Goal: Information Seeking & Learning: Learn about a topic

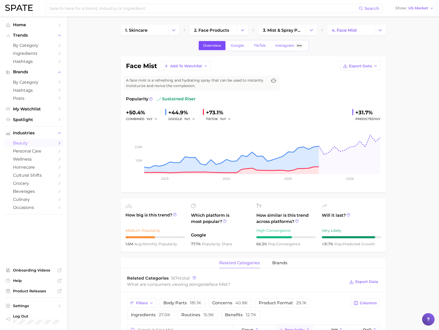
click at [221, 43] on span "Overview" at bounding box center [212, 45] width 18 height 4
click at [374, 32] on link "4. face mist" at bounding box center [350, 30] width 47 height 10
click at [377, 32] on button "Change Category" at bounding box center [379, 30] width 11 height 10
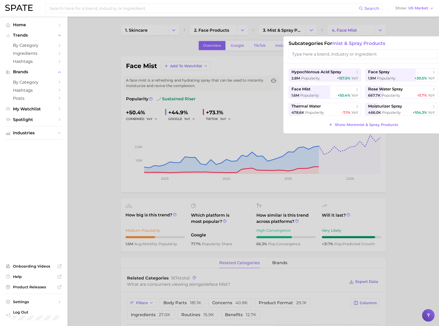
click at [394, 148] on div at bounding box center [219, 163] width 439 height 326
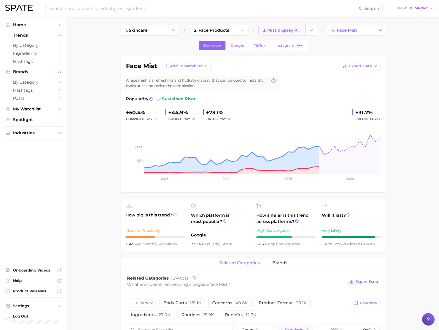
click at [267, 29] on span "3. mist & spray products" at bounding box center [282, 30] width 38 height 5
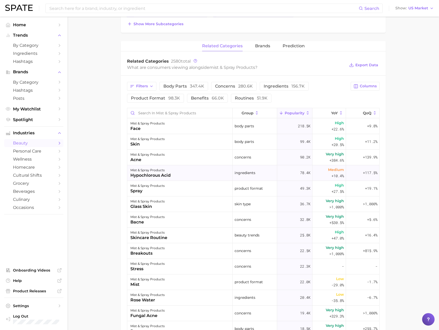
scroll to position [182, 0]
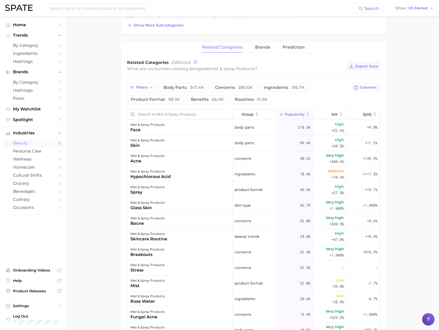
click at [369, 66] on span "Export Data" at bounding box center [366, 66] width 23 height 4
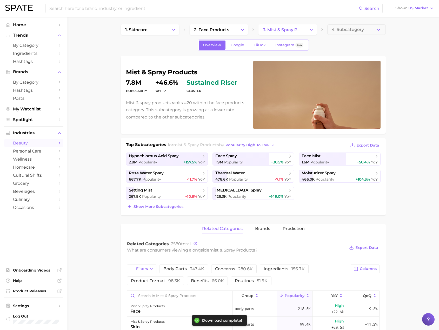
scroll to position [0, 0]
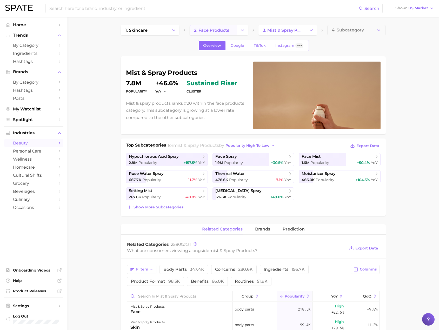
click at [226, 30] on span "2. face products" at bounding box center [211, 30] width 35 height 5
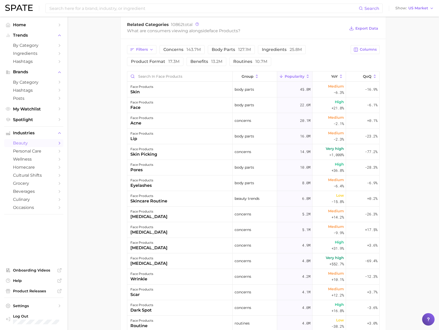
scroll to position [219, 0]
click at [151, 78] on input "Search in face products" at bounding box center [179, 77] width 105 height 10
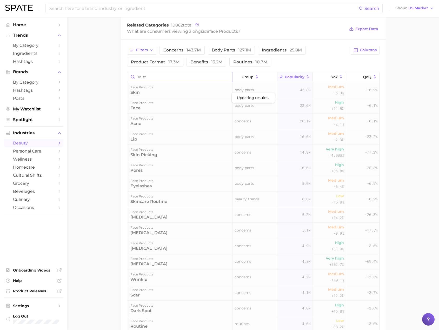
scroll to position [217, 0]
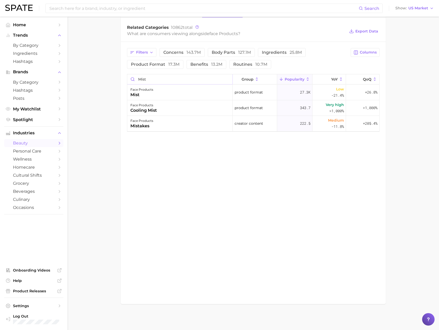
drag, startPoint x: 149, startPoint y: 79, endPoint x: 132, endPoint y: 77, distance: 17.0
click at [132, 77] on input "mist" at bounding box center [179, 79] width 105 height 10
type input "spray"
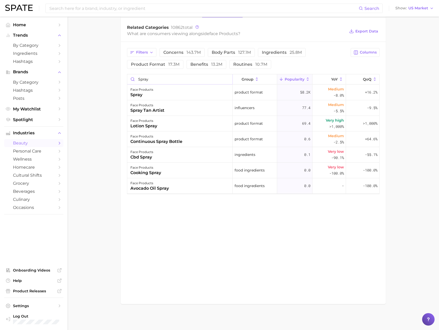
click at [227, 80] on input "spray" at bounding box center [179, 79] width 105 height 10
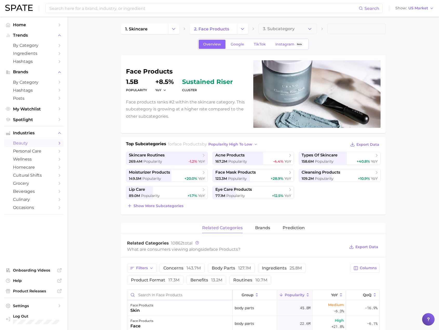
scroll to position [0, 0]
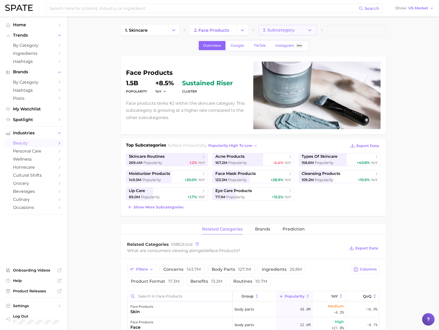
click at [278, 27] on button "3. Subcategory" at bounding box center [287, 30] width 58 height 10
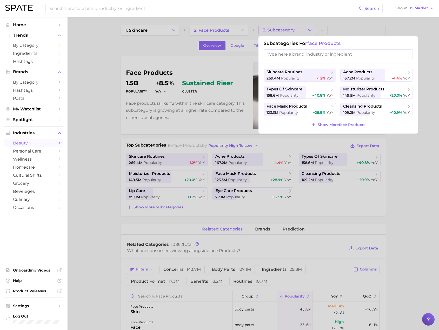
click at [292, 53] on input "search" at bounding box center [338, 54] width 149 height 10
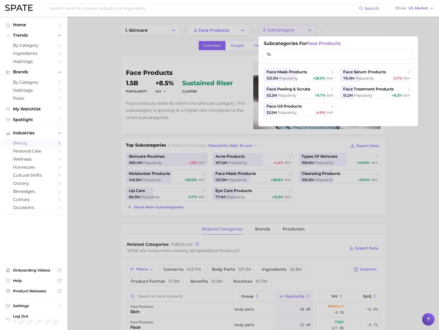
type input "f"
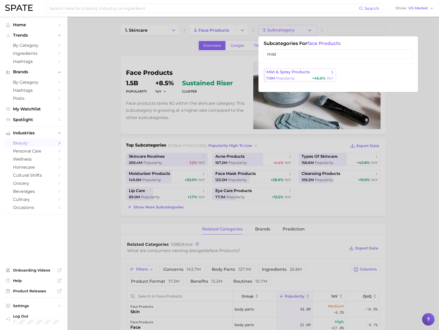
type input "mist"
click at [300, 72] on span "mist & spray products" at bounding box center [287, 72] width 43 height 5
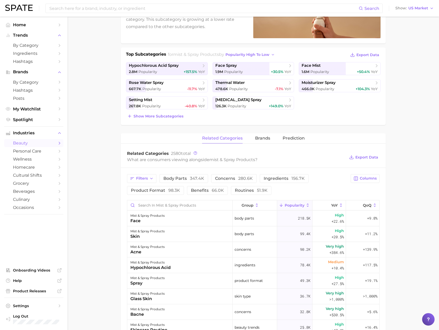
scroll to position [104, 0]
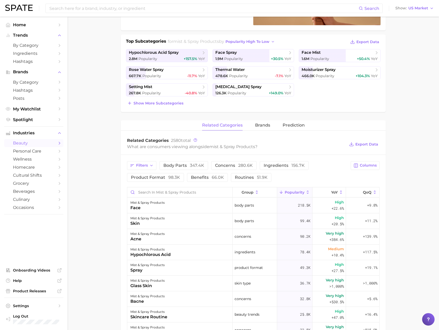
click at [101, 134] on main "1. skincare 2. face products 3. mist & spray products 4. Subcategory Overview G…" at bounding box center [253, 231] width 371 height 636
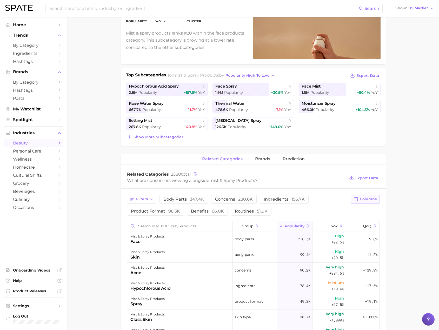
scroll to position [78, 0]
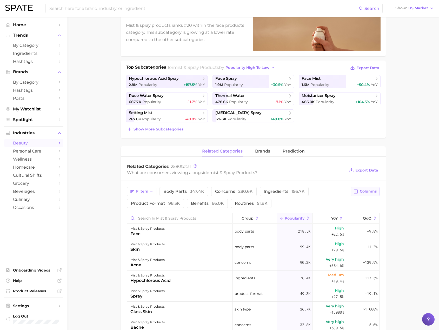
click at [364, 190] on span "Columns" at bounding box center [368, 191] width 17 height 4
click at [311, 243] on span "MoM" at bounding box center [312, 245] width 10 height 4
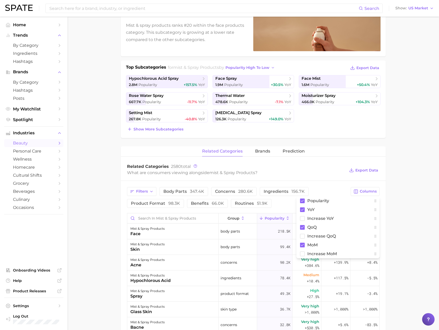
click at [404, 218] on main "1. skincare 2. face products 3. mist & spray products 4. Subcategory Overview G…" at bounding box center [253, 257] width 371 height 636
click at [365, 68] on span "Export Data" at bounding box center [367, 68] width 23 height 4
click at [86, 203] on main "1. skincare 2. face products 3. mist & spray products 4. Subcategory Overview G…" at bounding box center [253, 257] width 371 height 636
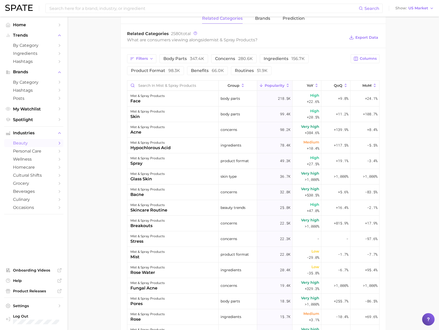
scroll to position [208, 0]
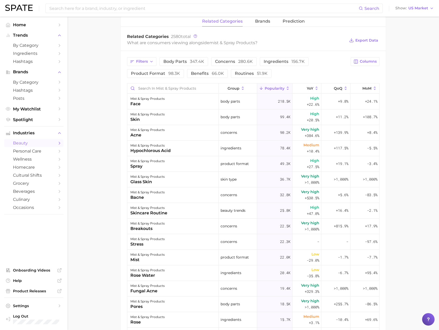
click at [112, 155] on main "1. skincare 2. face products 3. mist & spray products 4. Subcategory Overview G…" at bounding box center [253, 127] width 371 height 636
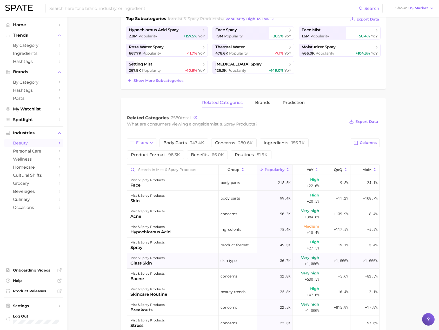
scroll to position [104, 0]
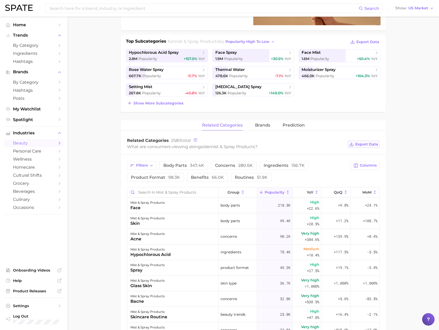
click at [370, 145] on span "Export Data" at bounding box center [366, 144] width 23 height 4
drag, startPoint x: 90, startPoint y: 89, endPoint x: 328, endPoint y: 1, distance: 253.7
click at [90, 89] on main "1. skincare 2. face products 3. mist & spray products 4. Subcategory Overview G…" at bounding box center [253, 231] width 371 height 636
click at [105, 155] on main "1. skincare 2. face products 3. mist & spray products 4. Subcategory Overview G…" at bounding box center [253, 231] width 371 height 636
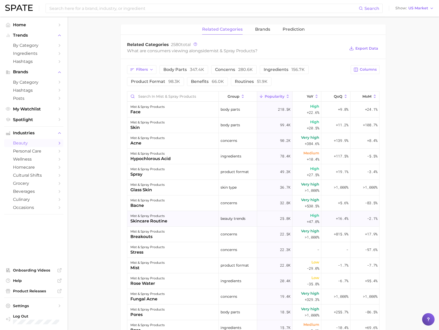
scroll to position [208, 0]
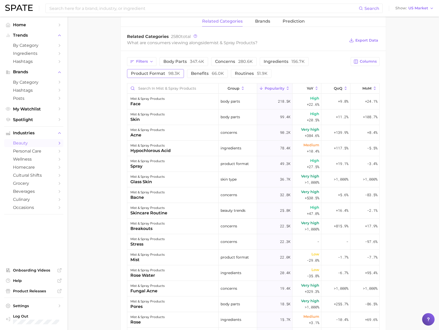
click at [176, 72] on span "98.3k" at bounding box center [174, 73] width 12 height 5
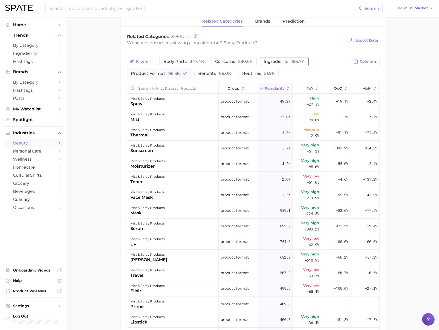
click at [269, 62] on span "ingredients 156.7k" at bounding box center [284, 61] width 41 height 4
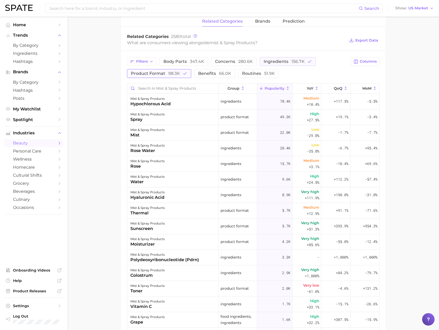
click at [178, 73] on span "98.3k" at bounding box center [174, 73] width 12 height 5
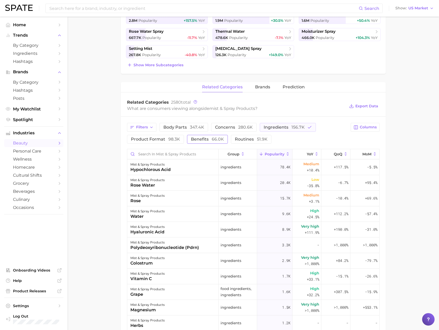
scroll to position [130, 0]
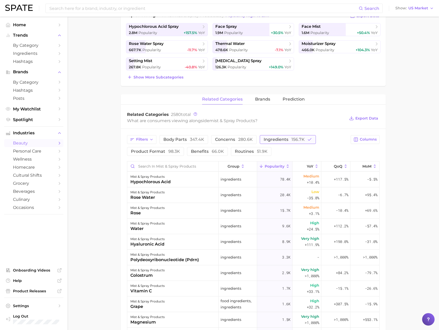
click at [293, 140] on span "156.7k" at bounding box center [297, 139] width 13 height 5
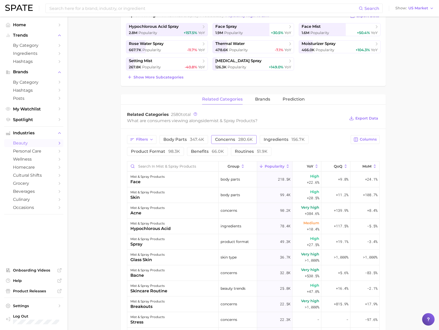
click at [246, 138] on span "280.6k" at bounding box center [245, 139] width 15 height 5
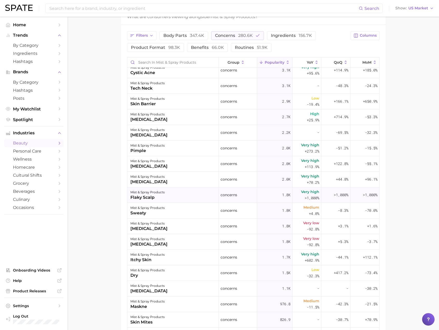
scroll to position [0, 0]
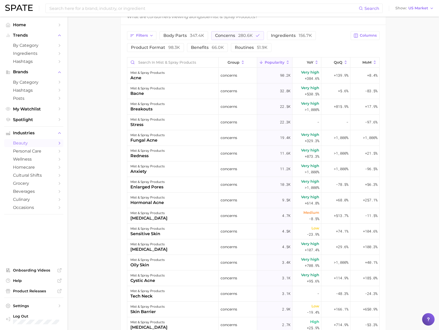
click at [95, 178] on main "1. skincare 2. face products 3. mist & spray products 4. Subcategory Overview G…" at bounding box center [253, 101] width 371 height 636
click at [99, 207] on main "1. skincare 2. face products 3. mist & spray products 4. Subcategory Overview G…" at bounding box center [253, 101] width 371 height 636
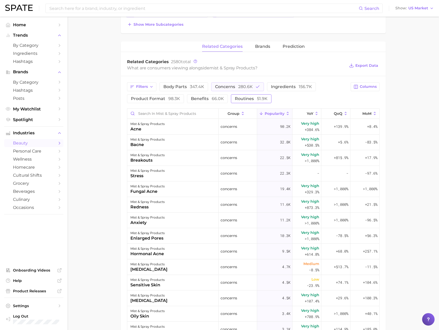
scroll to position [182, 0]
click at [234, 88] on span "concerns 280.6k" at bounding box center [234, 87] width 38 height 4
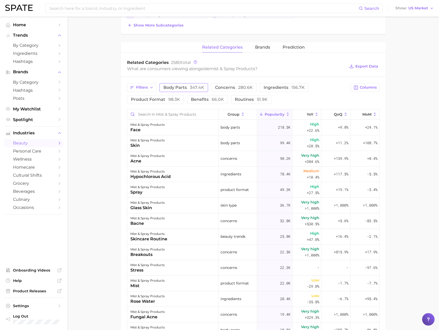
click at [190, 87] on span "347.4k" at bounding box center [197, 87] width 14 height 5
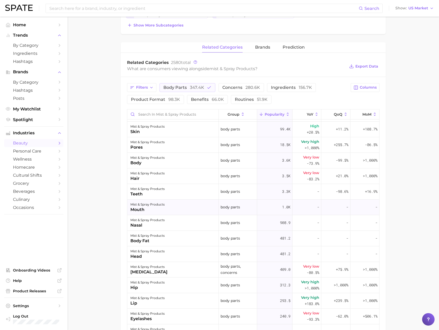
scroll to position [0, 0]
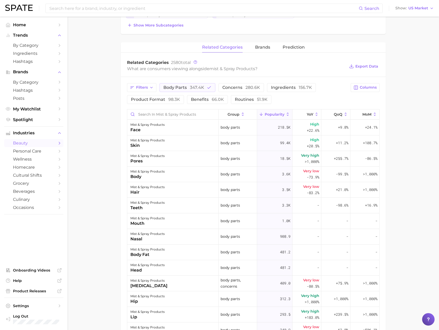
click at [95, 113] on main "1. skincare 2. face products 3. mist & spray products 4. Subcategory Overview G…" at bounding box center [253, 153] width 371 height 636
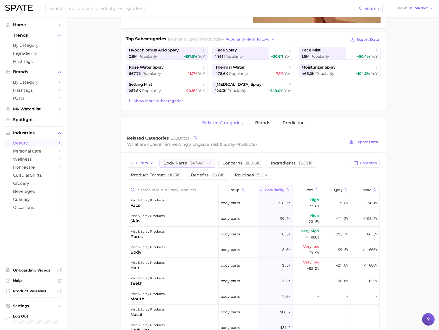
scroll to position [104, 0]
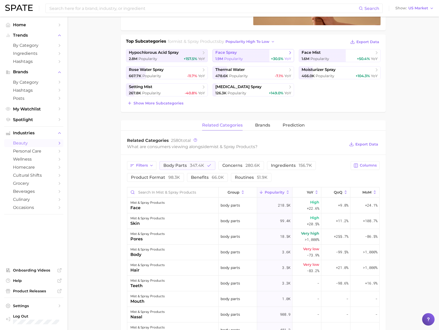
click at [253, 55] on span "face spray" at bounding box center [251, 52] width 72 height 5
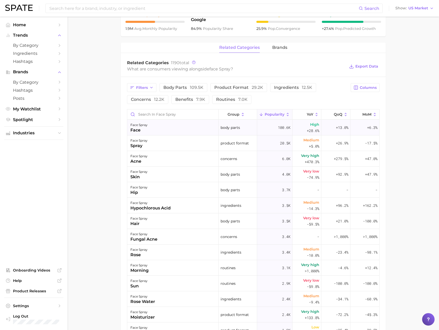
scroll to position [182, 0]
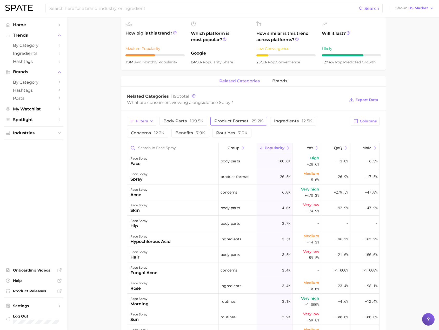
click at [233, 120] on span "product format 29.2k" at bounding box center [238, 121] width 49 height 4
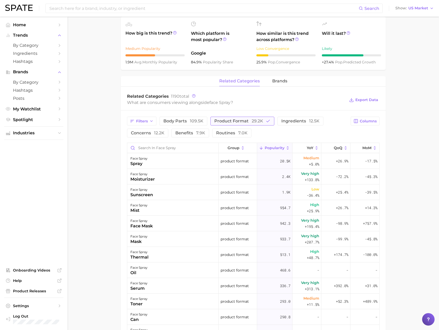
click at [233, 120] on span "product format 29.2k" at bounding box center [238, 121] width 49 height 4
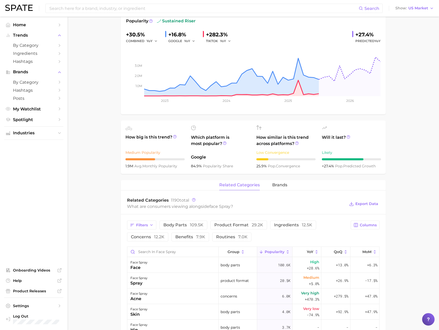
scroll to position [0, 0]
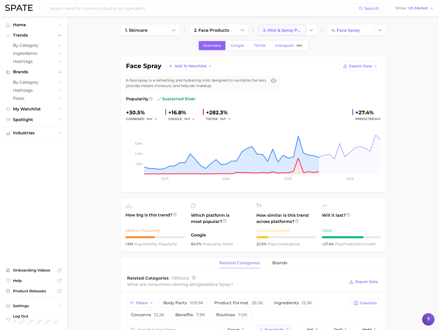
click at [293, 28] on span "3. mist & spray products" at bounding box center [282, 30] width 38 height 5
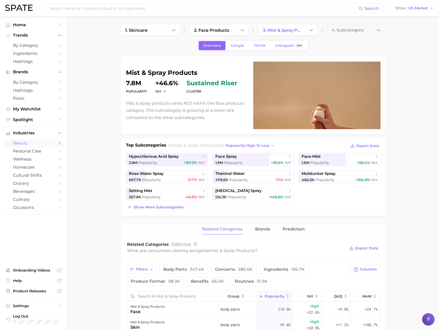
click at [80, 156] on main "1. skincare 2. face products 3. mist & spray products 4. Subcategory Overview G…" at bounding box center [253, 335] width 371 height 636
click at [320, 176] on link "moisturizer spray 466.0k Popularity +104.3% YoY" at bounding box center [340, 176] width 82 height 13
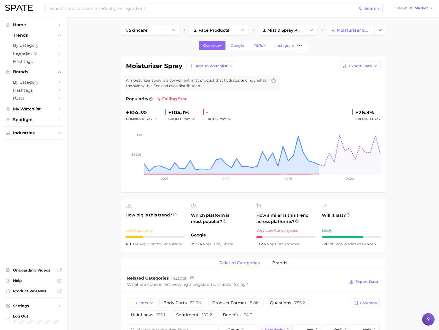
click at [221, 118] on span "YoY" at bounding box center [223, 119] width 6 height 4
click at [234, 143] on button "MoM" at bounding box center [248, 145] width 57 height 9
click at [231, 119] on icon "button" at bounding box center [231, 119] width 4 height 4
click at [231, 135] on button "QoQ" at bounding box center [248, 136] width 57 height 9
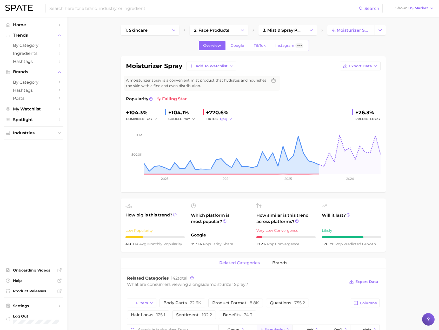
click at [229, 120] on icon "button" at bounding box center [231, 119] width 4 height 4
click at [226, 126] on span "YoY" at bounding box center [226, 127] width 6 height 4
click at [226, 120] on button "YoY" at bounding box center [225, 119] width 11 height 6
click at [230, 135] on span "QoQ" at bounding box center [227, 136] width 9 height 4
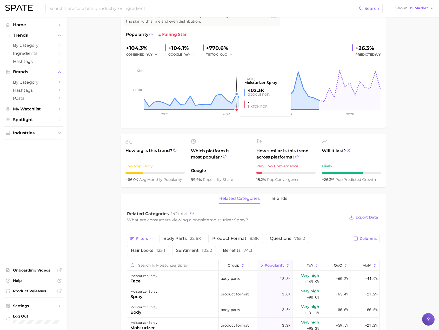
scroll to position [52, 0]
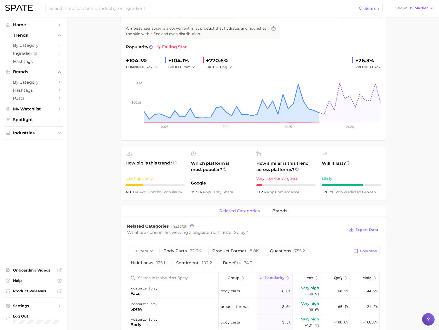
drag, startPoint x: 95, startPoint y: 135, endPoint x: 97, endPoint y: 133, distance: 2.8
click at [95, 135] on main "1. skincare 2. face products 3. mist & spray products 4. moisturizer spray Over…" at bounding box center [253, 300] width 371 height 670
click at [186, 66] on span "YoY" at bounding box center [187, 67] width 6 height 4
click at [195, 85] on span "QoQ" at bounding box center [191, 84] width 9 height 4
click at [189, 68] on span "QoQ" at bounding box center [187, 67] width 7 height 4
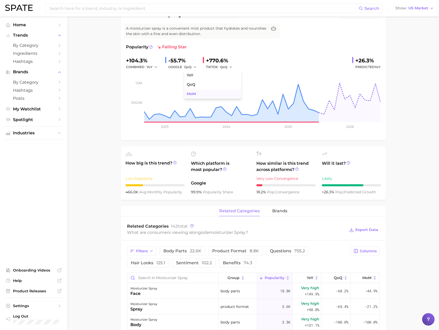
click at [193, 91] on button "MoM" at bounding box center [212, 93] width 57 height 9
click at [192, 66] on span "MoM" at bounding box center [188, 67] width 8 height 4
click at [193, 74] on span "YoY" at bounding box center [190, 75] width 6 height 4
click at [149, 67] on span "YoY" at bounding box center [149, 67] width 6 height 4
click at [152, 73] on span "YoY" at bounding box center [152, 75] width 6 height 4
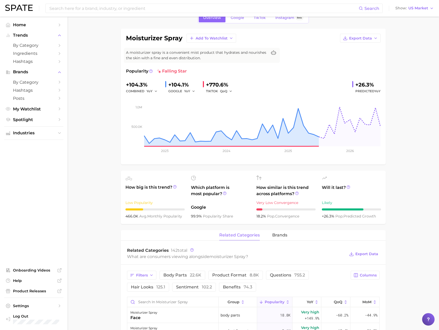
scroll to position [26, 0]
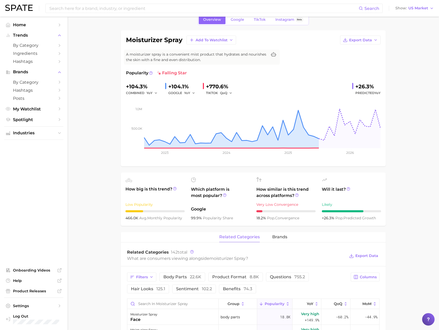
click at [219, 93] on div "TIKTOK QoQ" at bounding box center [220, 93] width 29 height 6
click at [229, 93] on icon "button" at bounding box center [231, 93] width 4 height 4
click at [230, 100] on button "YoY" at bounding box center [248, 101] width 57 height 9
click at [229, 93] on icon "button" at bounding box center [229, 93] width 4 height 4
click at [229, 108] on span "QoQ" at bounding box center [227, 110] width 9 height 4
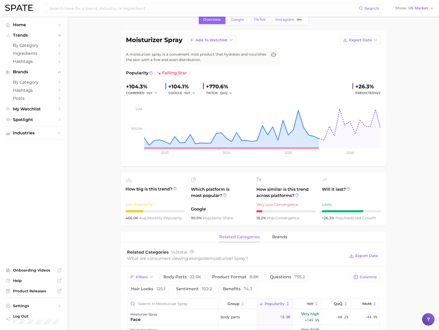
click at [411, 174] on main "1. skincare 2. face products 3. mist & spray products 4. moisturizer spray Over…" at bounding box center [253, 326] width 371 height 670
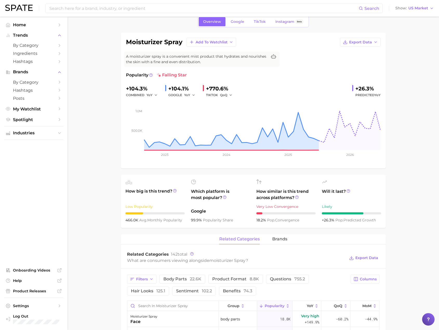
scroll to position [0, 0]
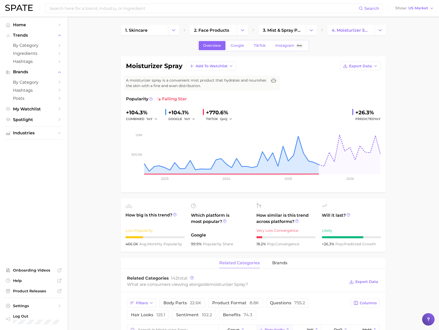
click at [176, 99] on span "falling star" at bounding box center [172, 99] width 30 height 6
click at [150, 99] on icon at bounding box center [151, 99] width 4 height 4
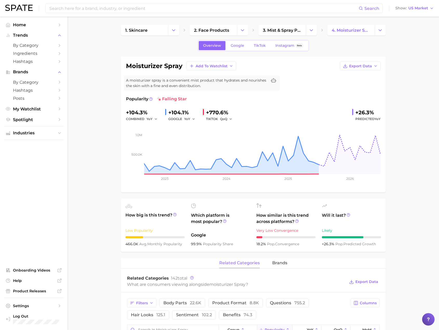
drag, startPoint x: 79, startPoint y: 49, endPoint x: 113, endPoint y: 9, distance: 52.0
click at [152, 32] on link "1. skincare" at bounding box center [144, 30] width 47 height 10
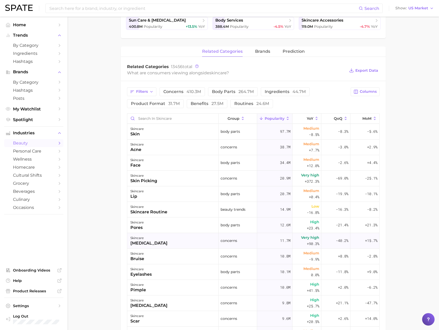
scroll to position [156, 0]
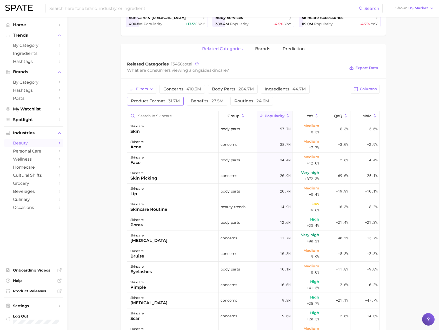
click at [174, 102] on span "31.7m" at bounding box center [173, 100] width 11 height 5
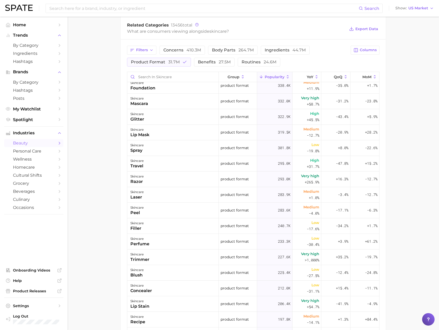
scroll to position [0, 0]
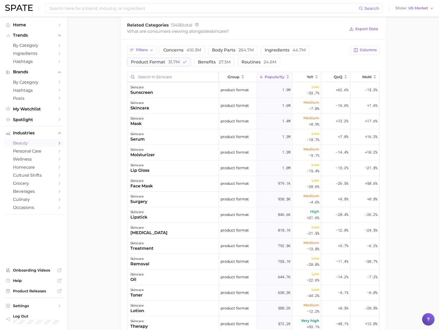
click at [174, 78] on input "Search in skincare" at bounding box center [172, 77] width 91 height 10
type input "mist"
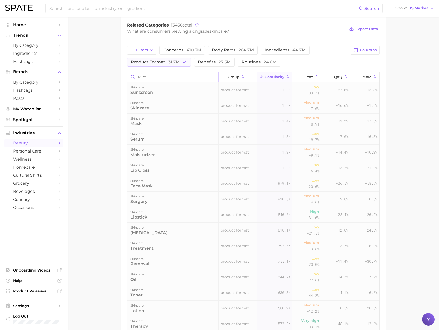
scroll to position [192, 0]
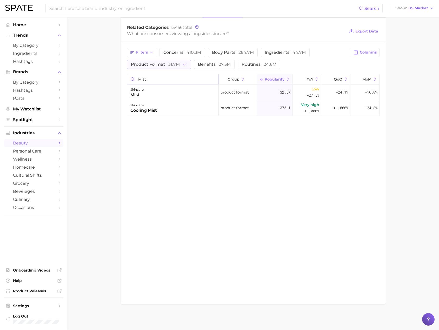
click at [214, 80] on input "mist" at bounding box center [172, 79] width 91 height 10
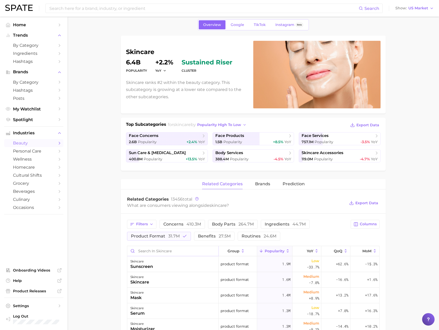
scroll to position [0, 0]
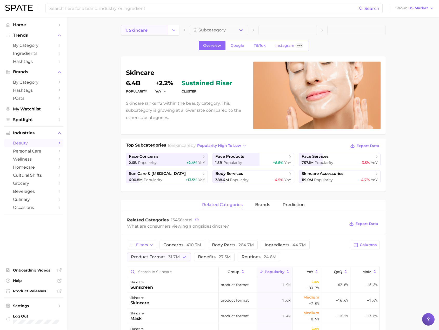
click at [153, 32] on link "1. skincare" at bounding box center [144, 30] width 47 height 10
click at [214, 30] on span "2. Subcategory" at bounding box center [210, 30] width 32 height 5
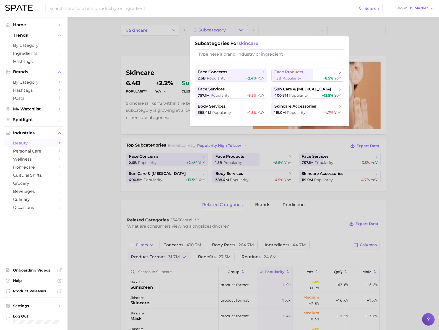
click at [298, 76] on span "Popularity" at bounding box center [291, 78] width 19 height 5
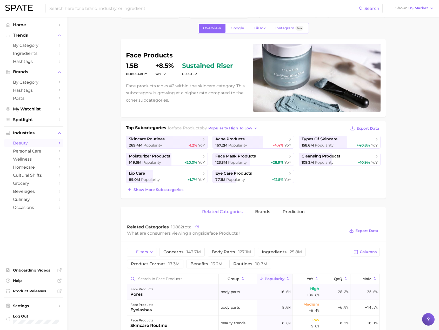
scroll to position [26, 0]
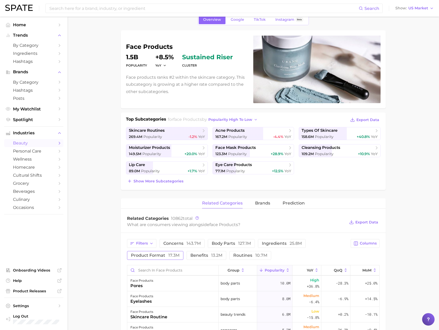
click at [163, 256] on span "product format 17.3m" at bounding box center [155, 255] width 49 height 4
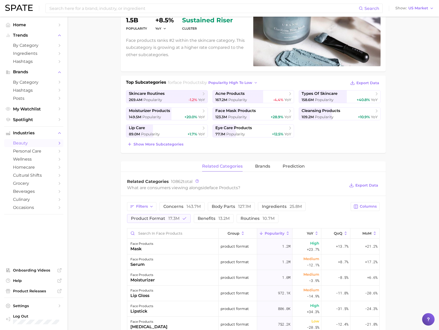
scroll to position [63, 0]
click at [177, 217] on span "17.3m" at bounding box center [173, 217] width 11 height 5
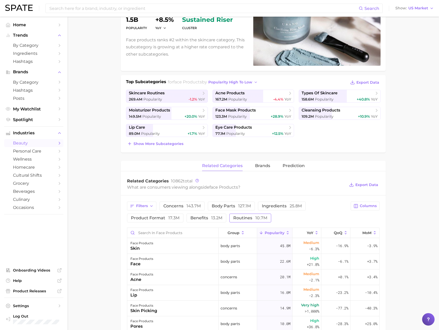
click at [246, 216] on span "routines 10.7m" at bounding box center [250, 218] width 34 height 4
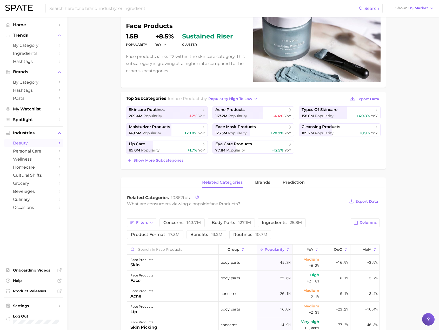
scroll to position [37, 0]
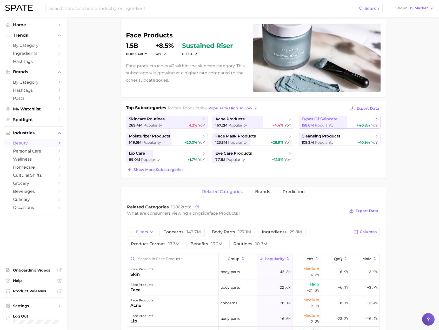
click at [330, 123] on span "Popularity" at bounding box center [324, 125] width 19 height 5
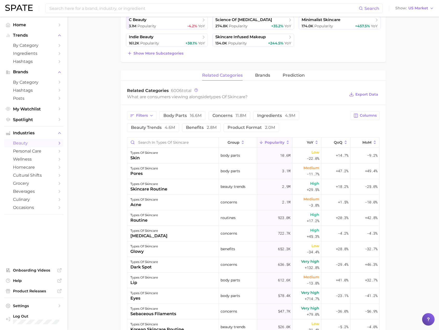
scroll to position [156, 0]
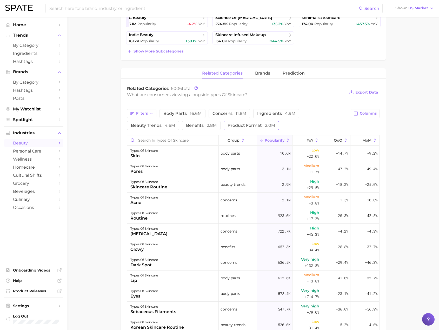
click at [240, 124] on span "product format 2.0m" at bounding box center [251, 125] width 48 height 4
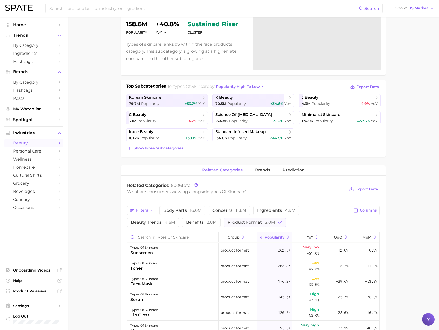
scroll to position [0, 0]
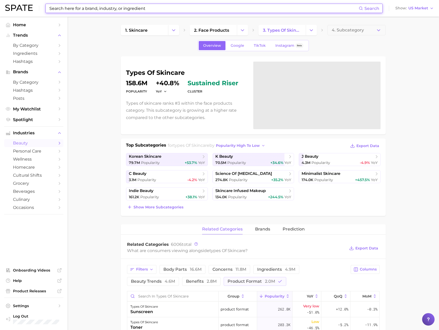
click at [152, 8] on input at bounding box center [204, 8] width 310 height 9
type input "moisturizer mist"
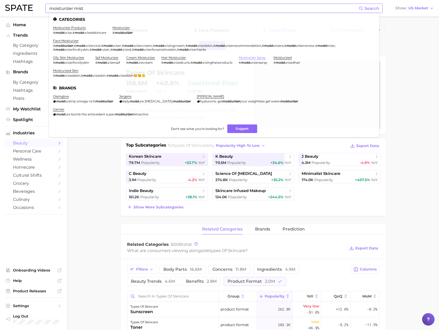
click at [244, 59] on link "moisturizer spray" at bounding box center [252, 58] width 27 height 4
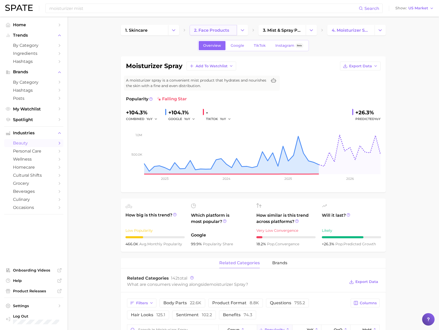
click at [219, 30] on span "2. face products" at bounding box center [211, 30] width 35 height 5
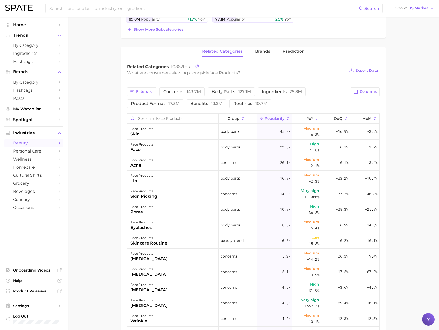
scroll to position [78, 0]
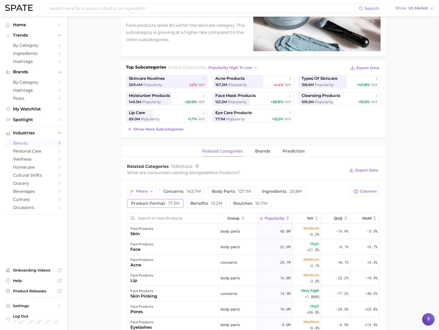
click at [174, 204] on span "17.3m" at bounding box center [173, 203] width 11 height 5
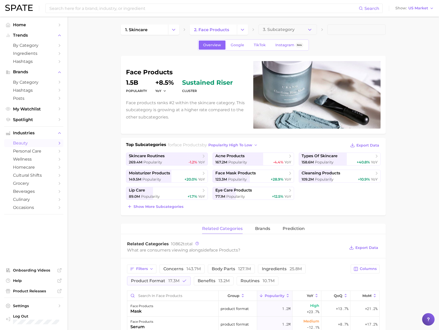
scroll to position [0, 0]
click at [157, 30] on link "1. skincare" at bounding box center [144, 30] width 47 height 10
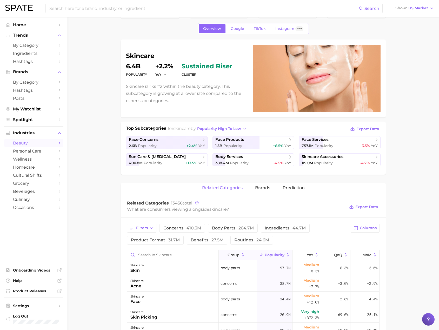
scroll to position [26, 0]
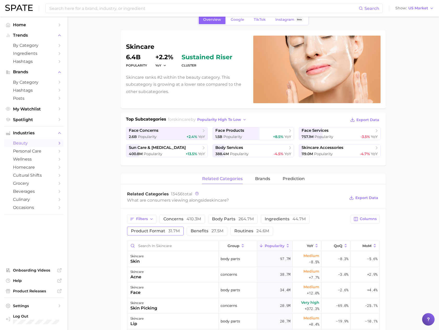
click at [155, 231] on span "product format 31.7m" at bounding box center [155, 231] width 49 height 4
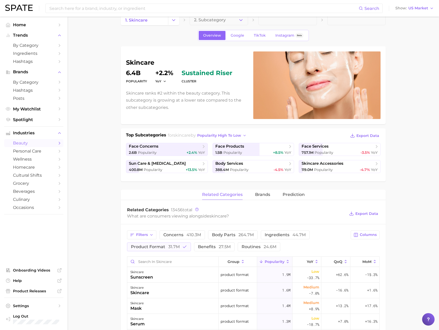
scroll to position [0, 0]
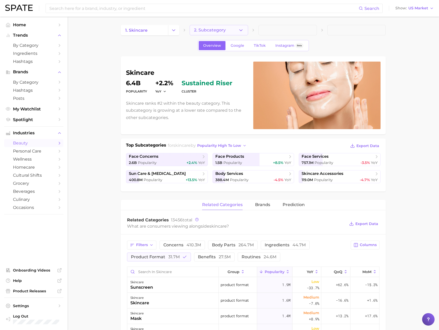
click at [233, 32] on button "2. Subcategory" at bounding box center [219, 30] width 58 height 10
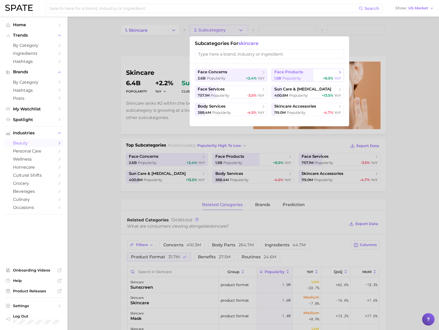
click at [295, 76] on span "Popularity" at bounding box center [291, 78] width 19 height 5
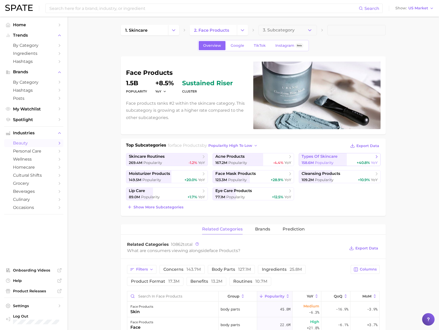
click at [318, 159] on link "types of skincare 158.6m Popularity +40.8% YoY" at bounding box center [340, 159] width 82 height 13
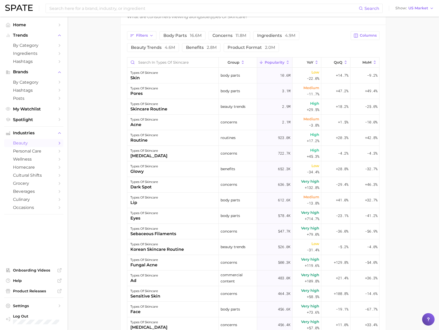
scroll to position [208, 0]
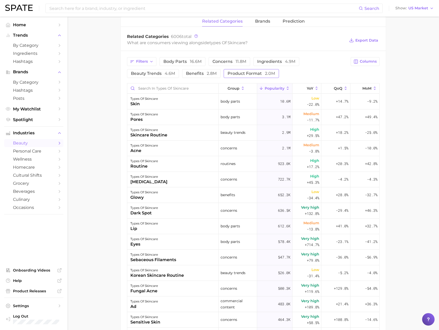
click at [246, 71] on span "product format 2.0m" at bounding box center [251, 73] width 48 height 4
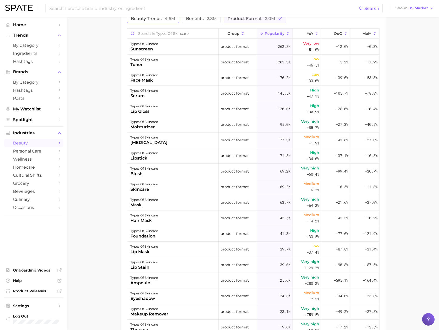
scroll to position [167, 0]
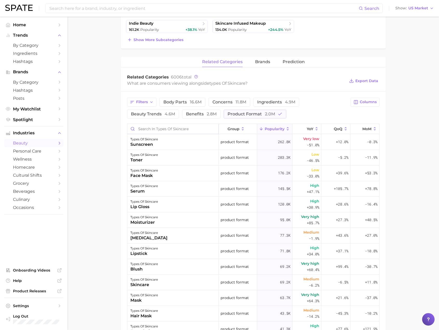
click at [158, 129] on input "Search in types of skincare" at bounding box center [172, 129] width 91 height 10
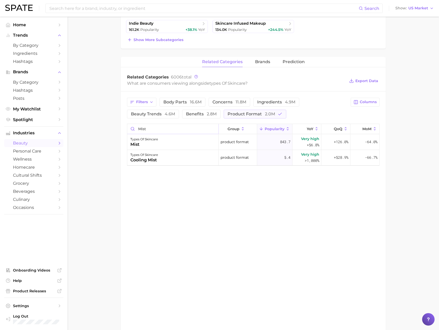
type input "mist"
click at [212, 129] on input "mist" at bounding box center [172, 129] width 91 height 10
click at [213, 129] on input "mist" at bounding box center [172, 129] width 91 height 10
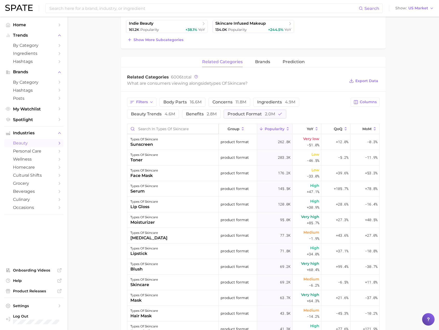
scroll to position [0, 0]
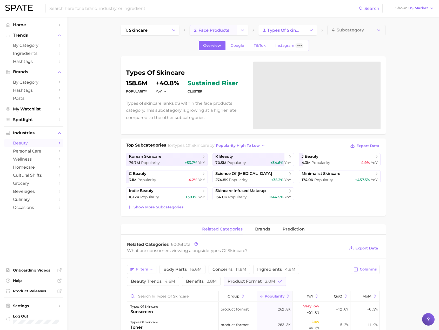
click at [219, 31] on span "2. face products" at bounding box center [211, 30] width 35 height 5
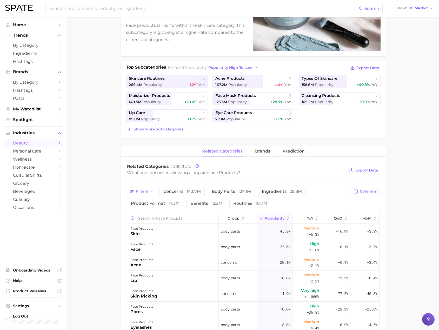
scroll to position [52, 0]
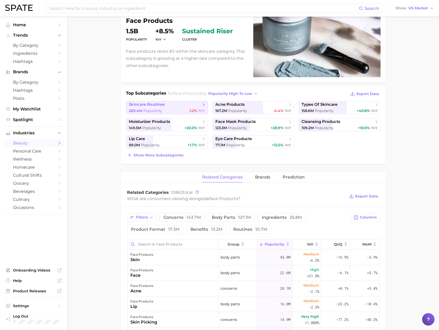
click at [173, 108] on link "skincare routines 269.4m Popularity -1.2% YoY" at bounding box center [167, 107] width 82 height 13
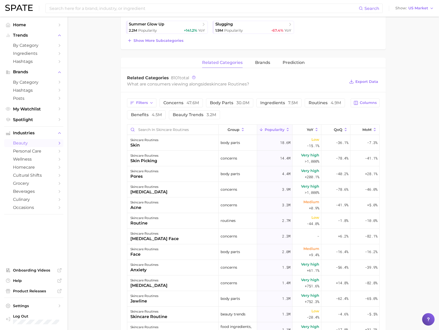
scroll to position [182, 0]
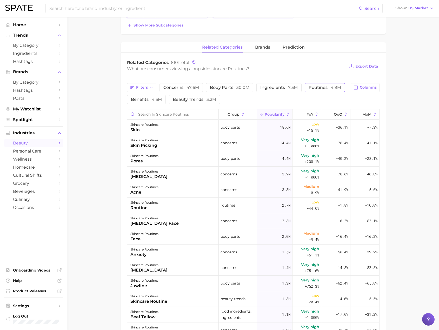
click at [314, 90] on button "routines 4.9m" at bounding box center [325, 87] width 40 height 9
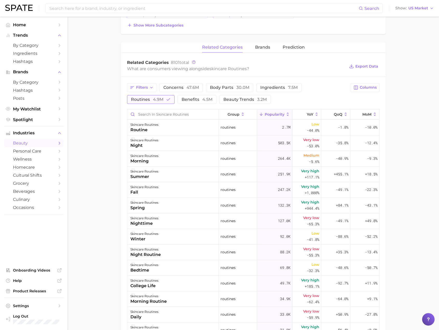
click at [165, 99] on button "routines 4.9m" at bounding box center [151, 99] width 48 height 9
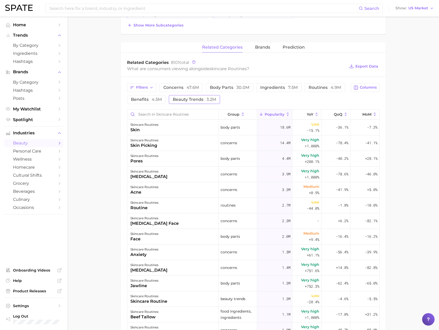
click at [204, 99] on span "beauty trends 3.2m" at bounding box center [194, 99] width 43 height 4
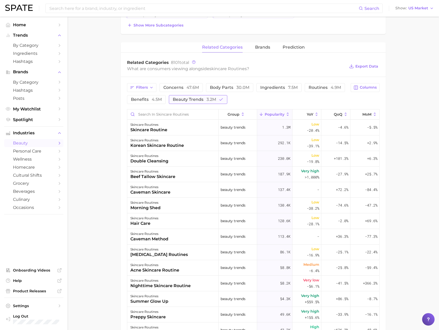
click at [204, 99] on span "beauty trends 3.2m" at bounding box center [194, 99] width 43 height 4
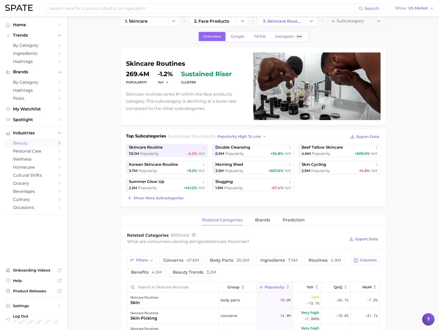
scroll to position [0, 0]
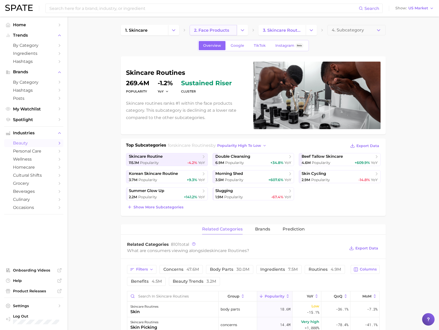
click at [205, 31] on span "2. face products" at bounding box center [211, 30] width 35 height 5
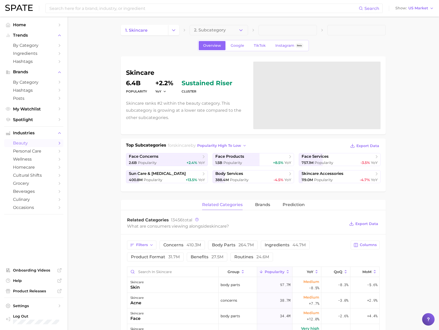
click at [147, 28] on span "1. skincare" at bounding box center [136, 30] width 22 height 5
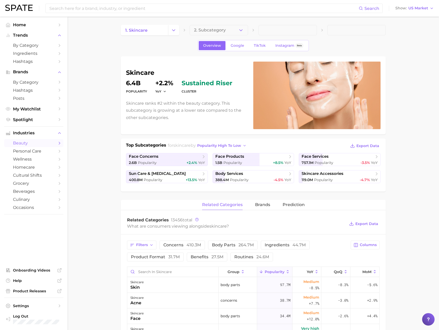
scroll to position [26, 0]
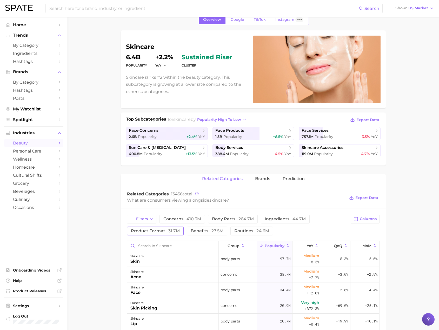
click at [170, 233] on span "31.7m" at bounding box center [173, 230] width 11 height 5
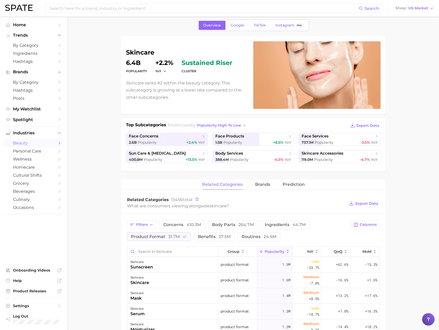
scroll to position [0, 0]
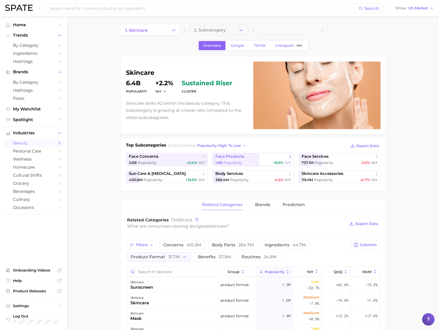
click at [238, 160] on span "Popularity" at bounding box center [232, 162] width 19 height 5
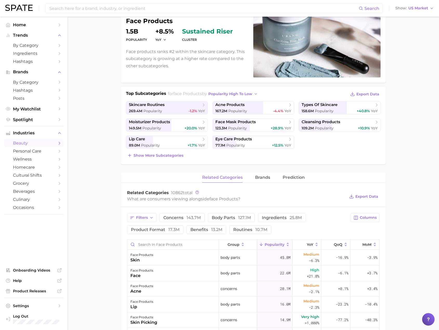
scroll to position [52, 0]
click at [327, 109] on span "Popularity" at bounding box center [324, 110] width 19 height 5
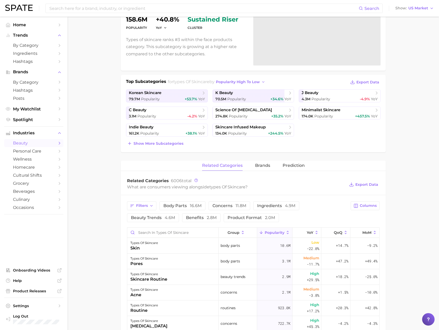
scroll to position [78, 0]
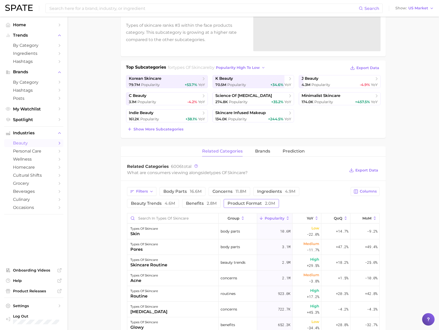
click at [235, 202] on span "product format 2.0m" at bounding box center [251, 203] width 48 height 4
click at [161, 217] on input "Search in types of skincare" at bounding box center [172, 218] width 91 height 10
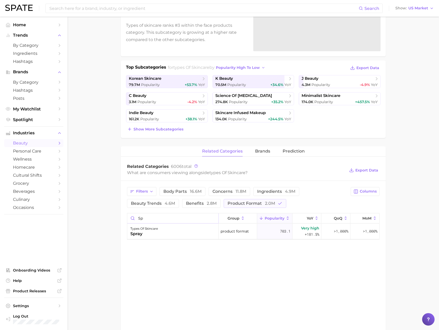
type input "s"
type input "m"
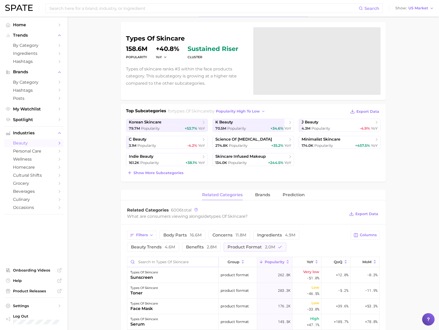
scroll to position [0, 0]
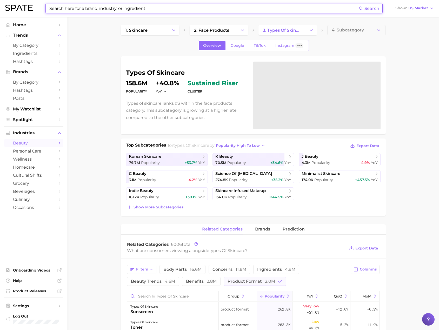
click at [148, 6] on input at bounding box center [204, 8] width 310 height 9
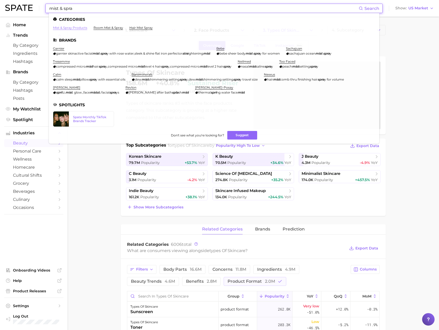
type input "mist & spra"
click at [79, 28] on link "mist & spray products" at bounding box center [70, 28] width 34 height 4
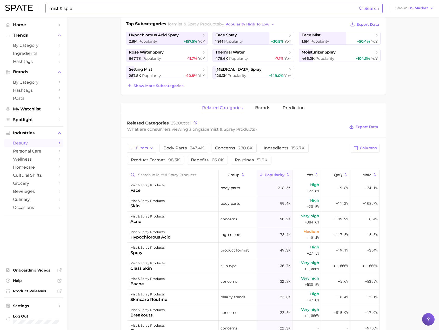
scroll to position [130, 0]
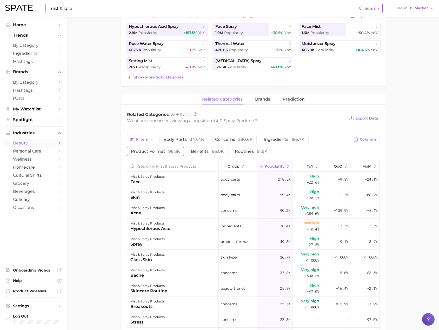
click at [164, 153] on span "product format 98.3k" at bounding box center [155, 151] width 49 height 4
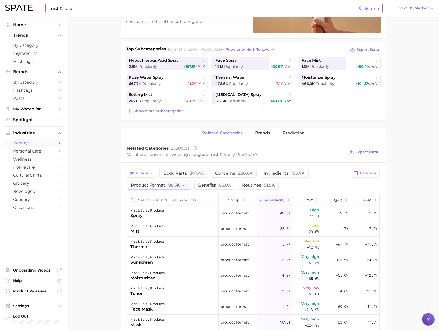
scroll to position [78, 0]
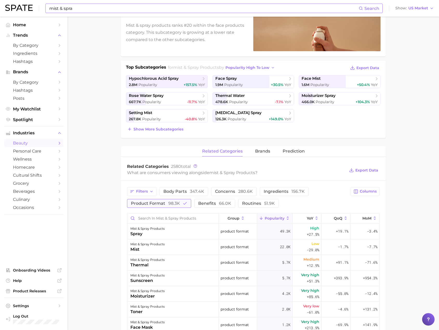
click at [170, 204] on span "98.3k" at bounding box center [174, 203] width 12 height 5
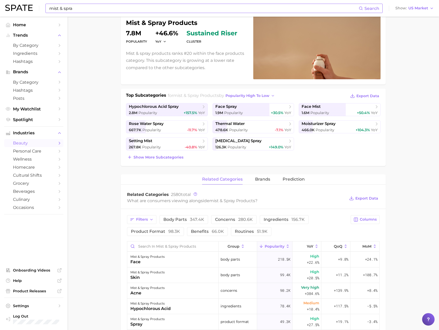
scroll to position [0, 0]
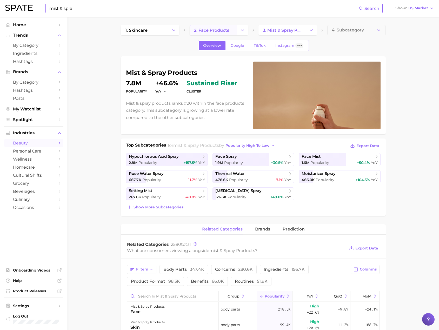
click at [224, 31] on span "2. face products" at bounding box center [211, 30] width 35 height 5
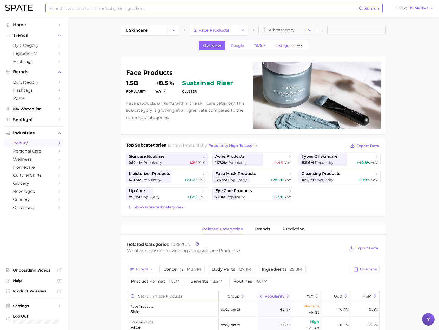
click at [169, 298] on input "Search in face products" at bounding box center [172, 296] width 91 height 10
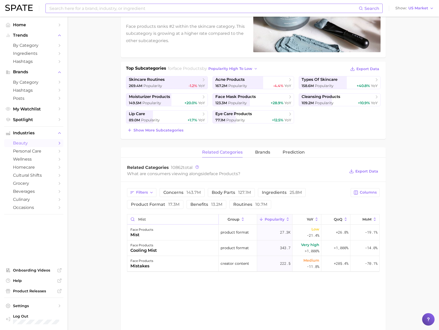
scroll to position [78, 0]
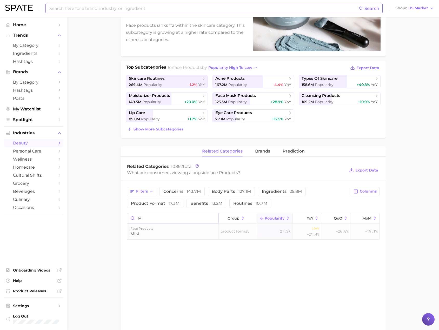
type input "m"
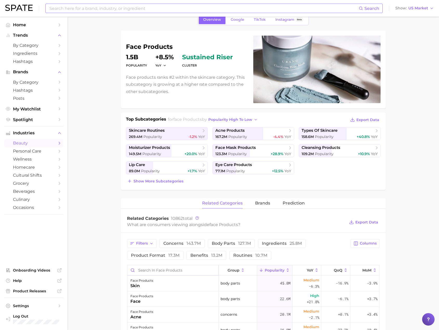
scroll to position [0, 0]
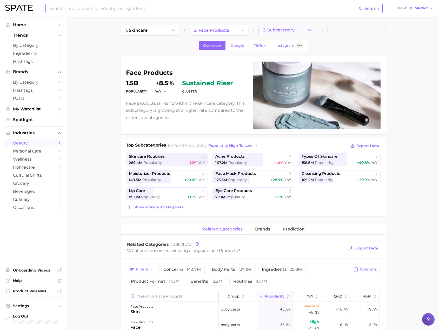
click at [279, 32] on span "3. Subcategory" at bounding box center [279, 30] width 32 height 5
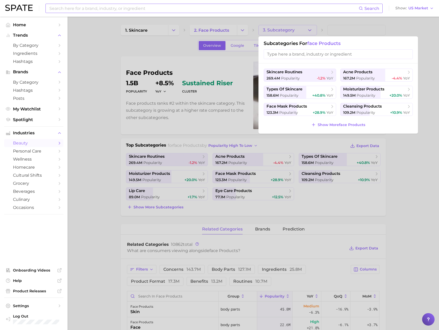
click at [285, 53] on input "search" at bounding box center [338, 54] width 149 height 10
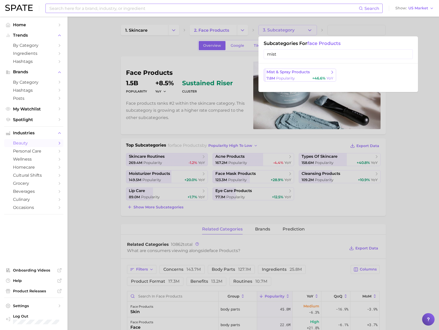
type input "mist"
click at [302, 74] on span "mist & spray products" at bounding box center [287, 72] width 43 height 5
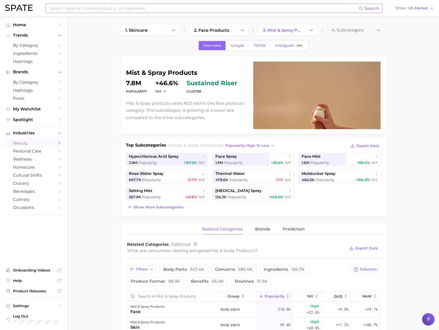
click at [200, 118] on p "Mist & spray products ranks #20 within the face products category. This subcate…" at bounding box center [186, 110] width 121 height 21
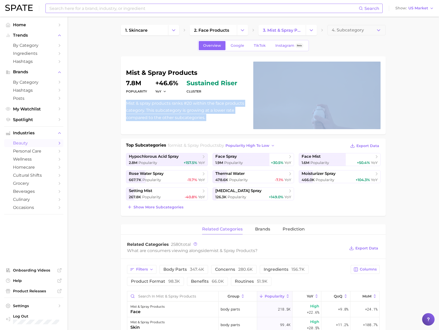
click at [200, 118] on p "Mist & spray products ranks #20 within the face products category. This subcate…" at bounding box center [186, 110] width 121 height 21
click at [205, 116] on p "Mist & spray products ranks #20 within the face products category. This subcate…" at bounding box center [186, 110] width 121 height 21
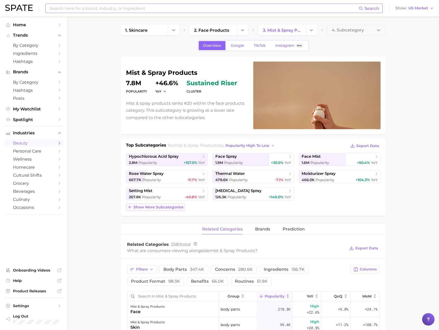
click at [146, 205] on span "Show more subcategories" at bounding box center [158, 207] width 50 height 4
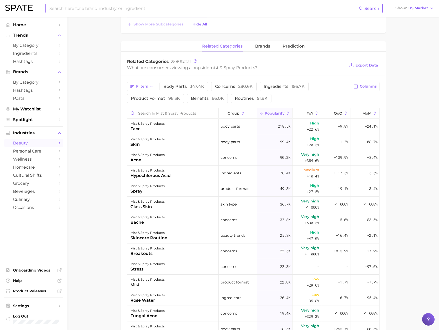
scroll to position [182, 0]
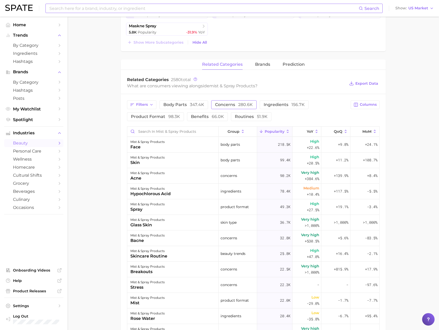
click at [222, 106] on span "concerns 280.6k" at bounding box center [234, 105] width 38 height 4
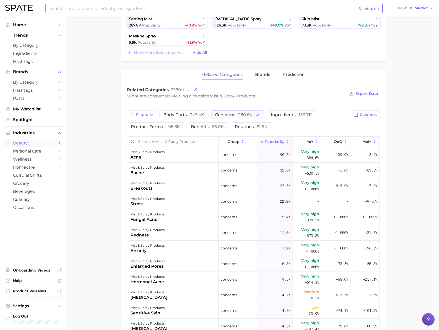
scroll to position [158, 0]
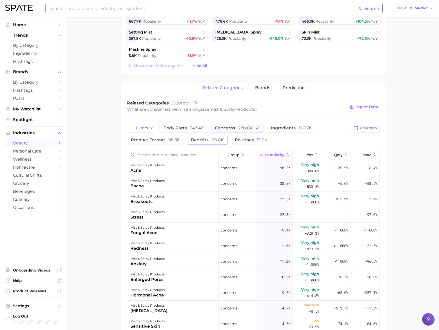
click at [204, 141] on span "benefits 66.0k" at bounding box center [207, 140] width 33 height 4
click at [229, 130] on span "concerns 280.6k" at bounding box center [234, 128] width 38 height 4
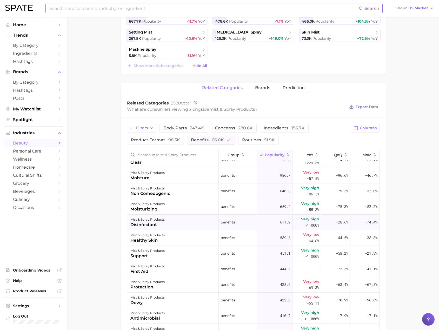
scroll to position [0, 0]
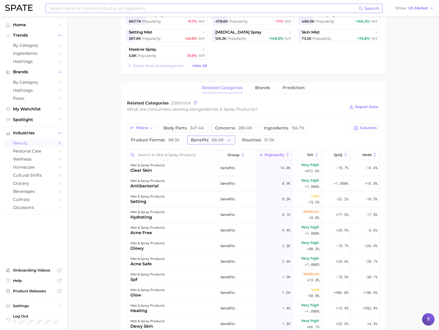
click at [202, 142] on button "benefits 66.0k" at bounding box center [211, 140] width 48 height 9
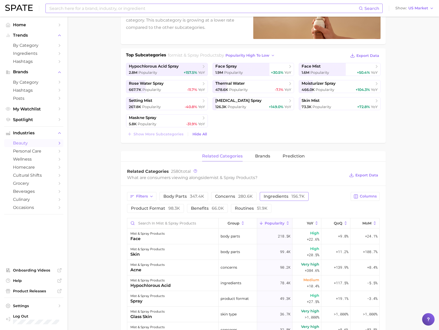
scroll to position [81, 0]
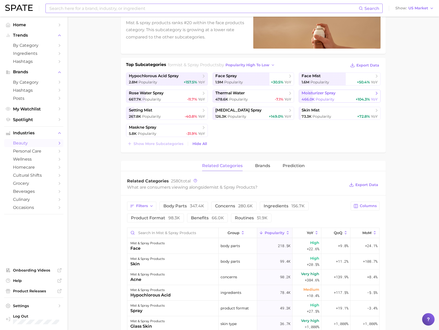
click at [324, 97] on span "Popularity" at bounding box center [325, 99] width 19 height 5
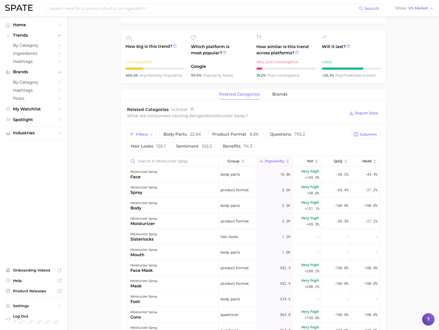
scroll to position [182, 0]
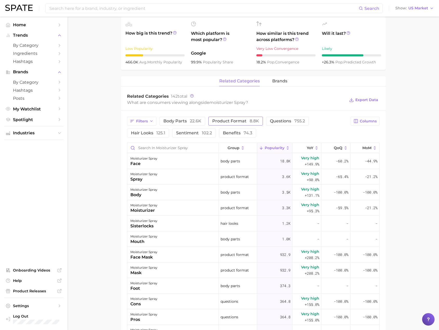
click at [248, 120] on span "product format 8.8k" at bounding box center [235, 121] width 47 height 4
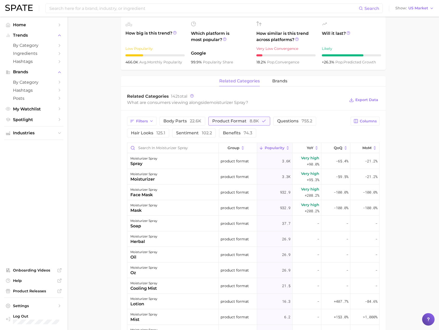
click at [237, 121] on span "product format 8.8k" at bounding box center [235, 121] width 47 height 4
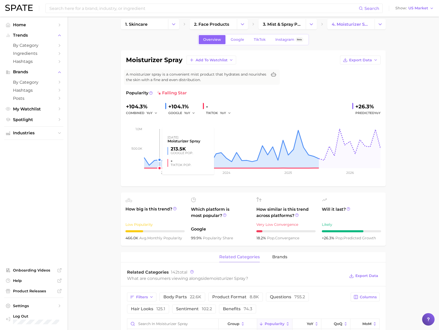
scroll to position [0, 0]
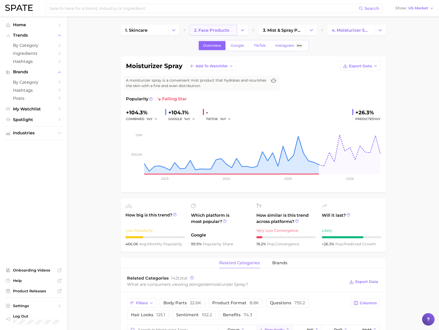
click at [216, 35] on link "2. face products" at bounding box center [213, 30] width 47 height 10
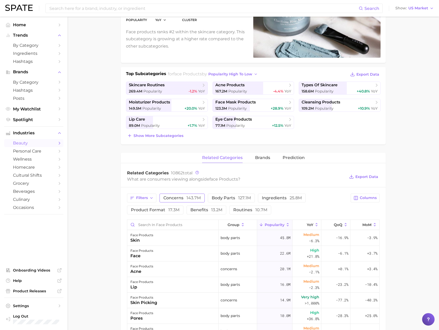
scroll to position [78, 0]
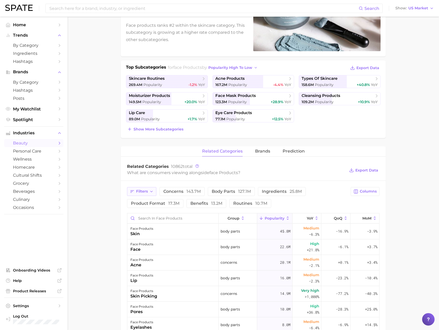
click at [136, 190] on span "Filters" at bounding box center [142, 191] width 12 height 4
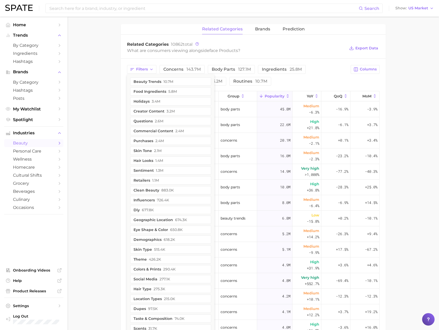
scroll to position [208, 0]
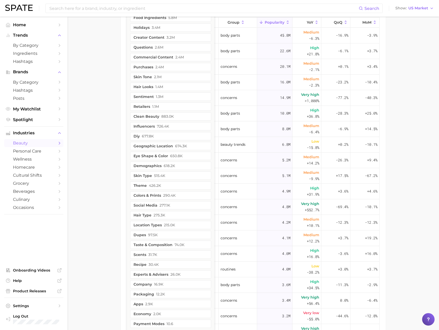
click at [114, 160] on main "1. skincare 2. face products 3. Subcategory Overview Google TikTok Instagram Be…" at bounding box center [253, 61] width 371 height 636
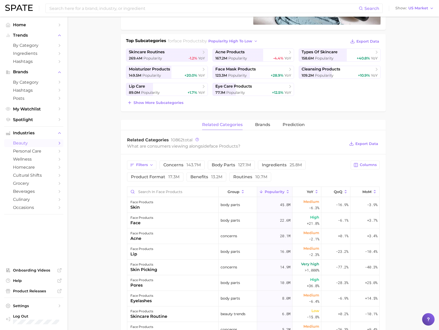
scroll to position [78, 0]
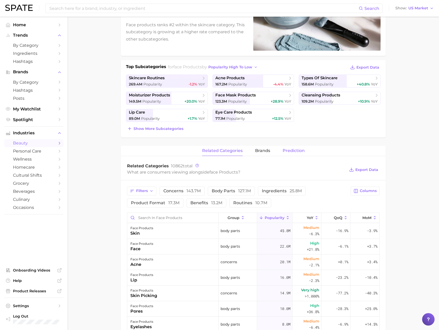
click at [297, 151] on span "Prediction" at bounding box center [294, 150] width 22 height 5
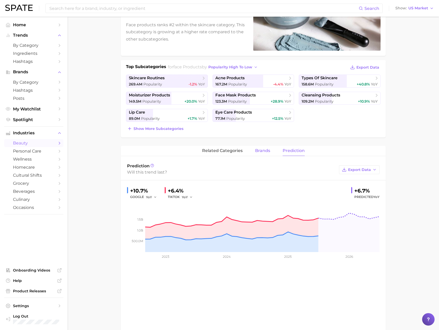
click at [262, 152] on span "brands" at bounding box center [262, 150] width 15 height 5
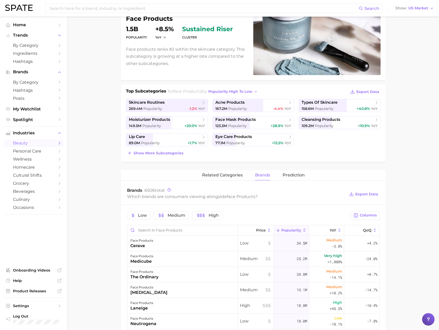
scroll to position [52, 0]
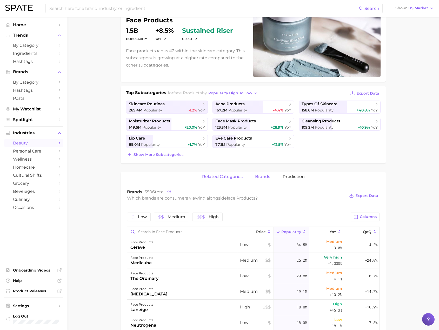
click at [209, 173] on button "related categories" at bounding box center [222, 177] width 41 height 10
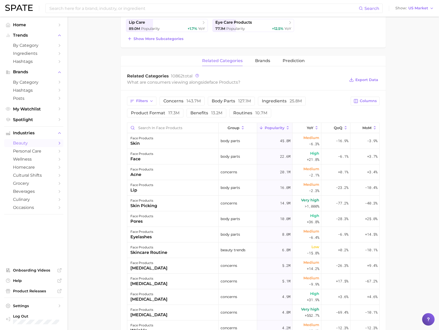
scroll to position [182, 0]
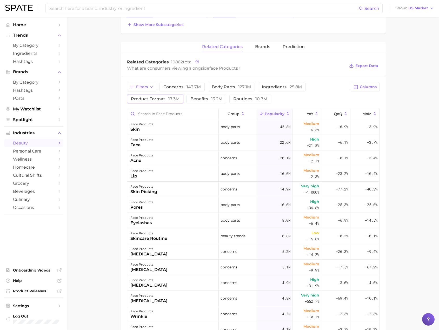
click at [169, 102] on button "product format 17.3m" at bounding box center [155, 99] width 56 height 9
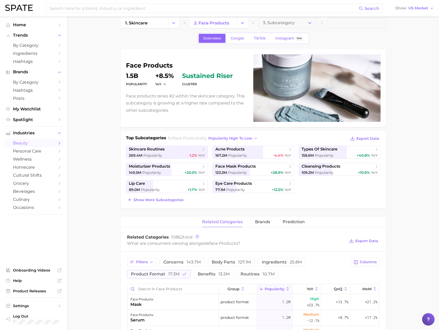
scroll to position [0, 0]
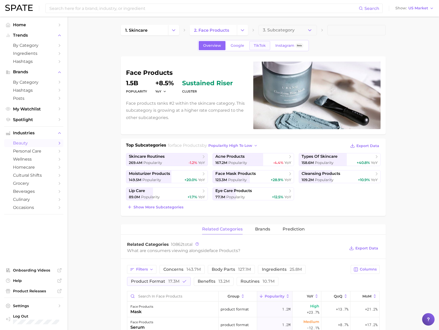
click at [266, 44] on link "TikTok" at bounding box center [259, 45] width 21 height 9
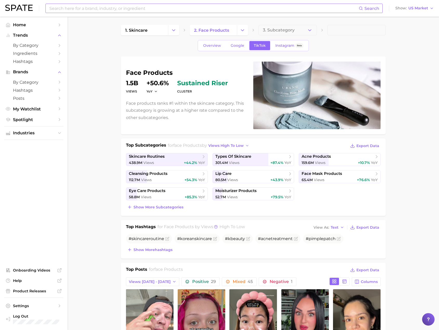
click at [224, 10] on input at bounding box center [204, 8] width 310 height 9
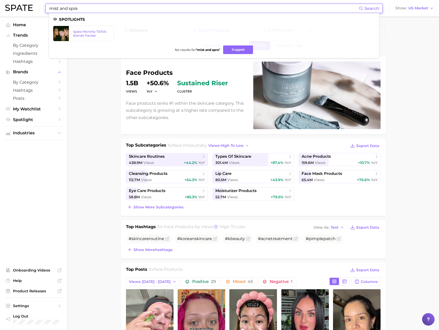
type input "mist and spra"
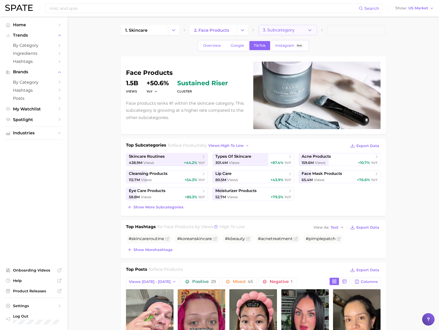
click at [284, 30] on span "3. Subcategory" at bounding box center [279, 30] width 32 height 5
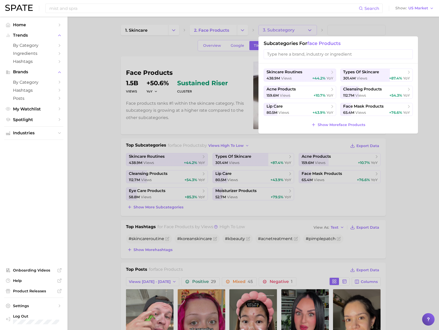
click at [296, 56] on input "search" at bounding box center [338, 54] width 149 height 10
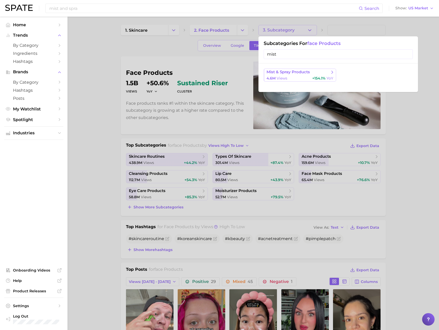
type input "mist"
click at [295, 73] on span "mist & spray products" at bounding box center [287, 72] width 43 height 5
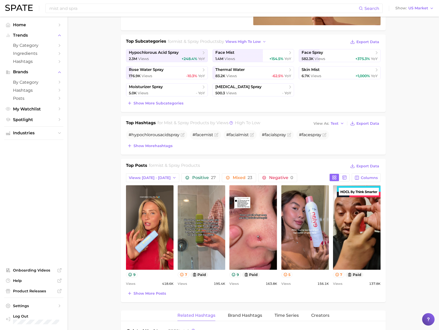
scroll to position [130, 0]
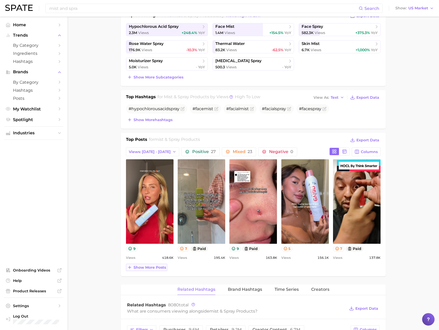
click at [159, 266] on span "Show more posts" at bounding box center [149, 267] width 32 height 4
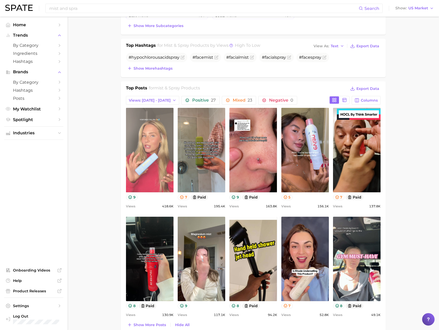
scroll to position [182, 0]
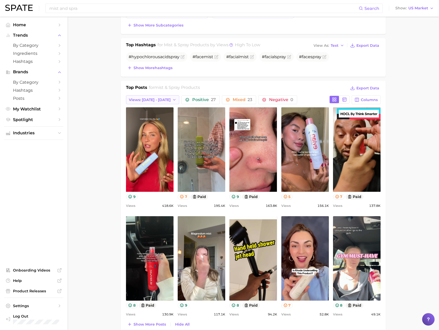
click at [150, 99] on span "Views: [DATE] - [DATE]" at bounding box center [150, 100] width 42 height 4
click at [163, 129] on button "Total Views" at bounding box center [154, 127] width 57 height 9
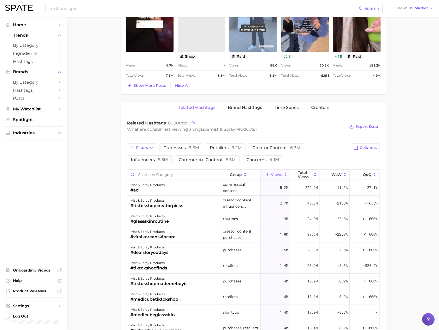
scroll to position [409, 0]
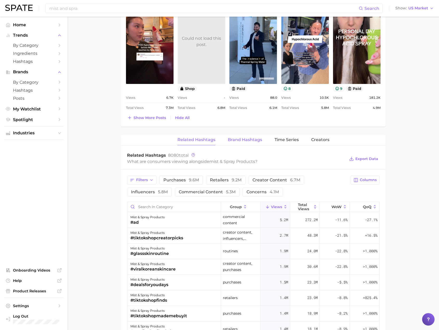
click at [245, 142] on span "Brand Hashtags" at bounding box center [245, 139] width 34 height 5
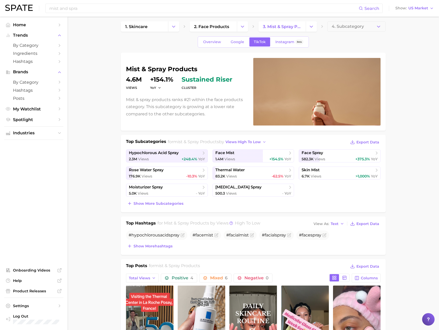
scroll to position [0, 0]
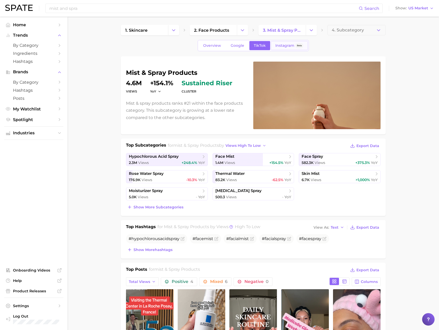
click at [279, 45] on span "Instagram" at bounding box center [284, 45] width 19 height 4
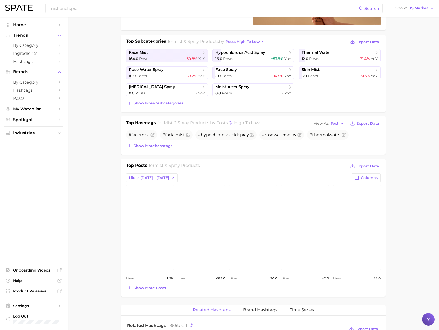
scroll to position [130, 0]
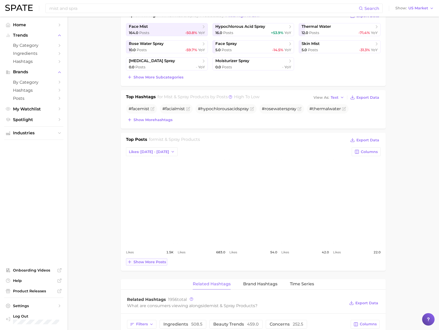
click at [162, 263] on span "Show more posts" at bounding box center [149, 262] width 32 height 4
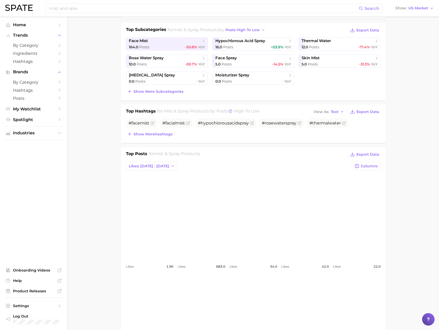
scroll to position [104, 0]
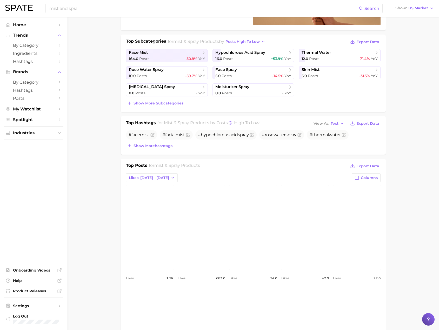
click at [198, 124] on span "mist & spray products" at bounding box center [186, 122] width 45 height 5
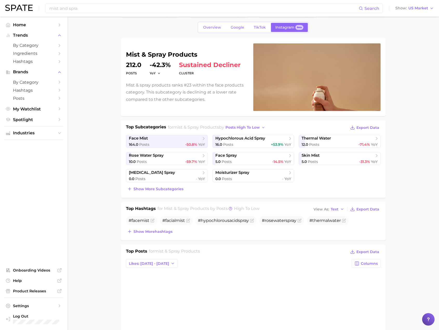
scroll to position [0, 0]
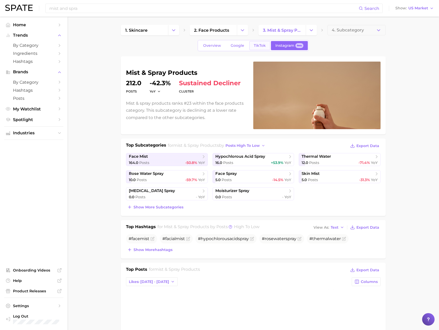
click at [251, 44] on link "TikTok" at bounding box center [259, 45] width 21 height 9
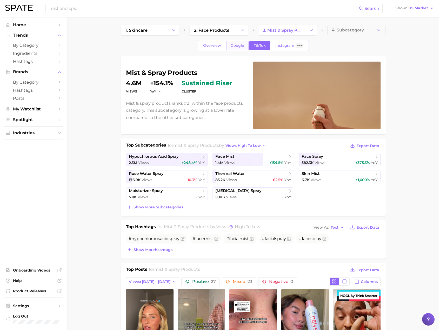
click at [235, 45] on span "Google" at bounding box center [238, 45] width 14 height 4
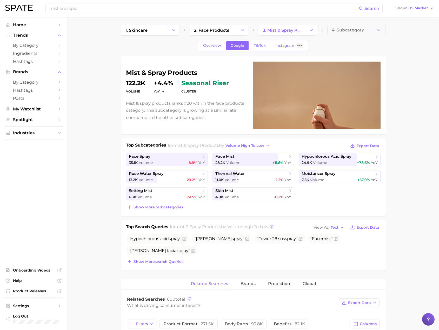
click at [215, 100] on p "Mist & spray products ranks #20 within the face products category. This subcate…" at bounding box center [186, 110] width 121 height 21
click at [262, 46] on span "TikTok" at bounding box center [260, 45] width 12 height 4
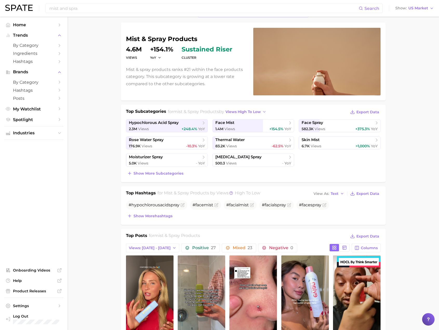
scroll to position [26, 0]
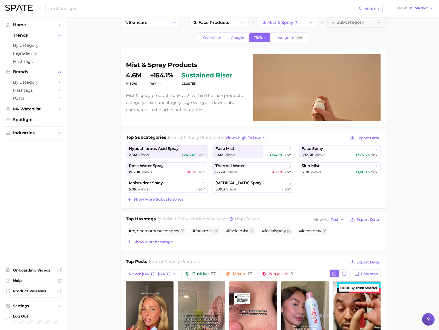
scroll to position [0, 0]
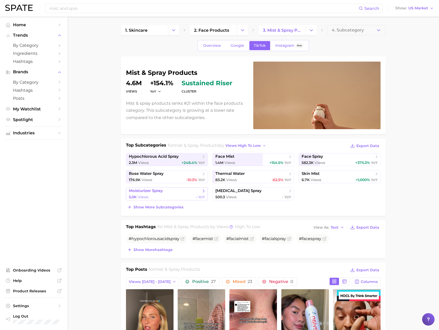
click at [191, 188] on link "moisturizer spray 5.0k Views - YoY" at bounding box center [167, 193] width 82 height 13
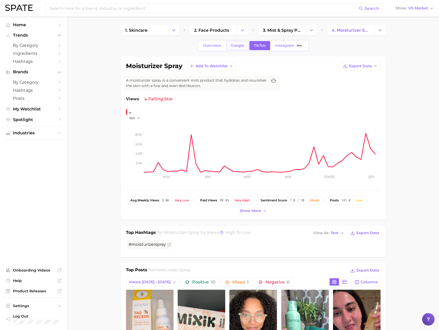
click at [230, 46] on link "Google" at bounding box center [237, 45] width 22 height 9
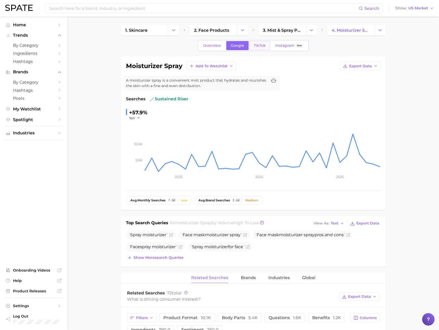
click at [263, 48] on span "TikTok" at bounding box center [260, 45] width 12 height 4
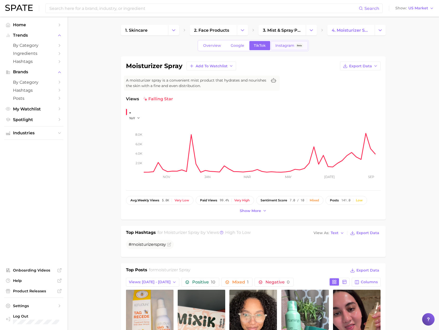
click at [278, 45] on span "Instagram" at bounding box center [284, 45] width 19 height 4
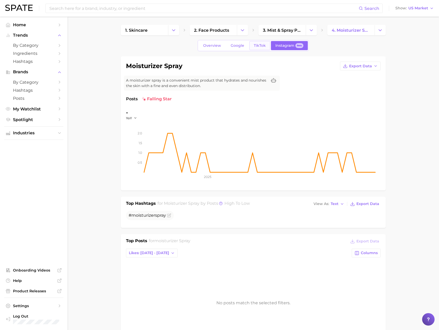
click at [265, 45] on link "TikTok" at bounding box center [259, 45] width 21 height 9
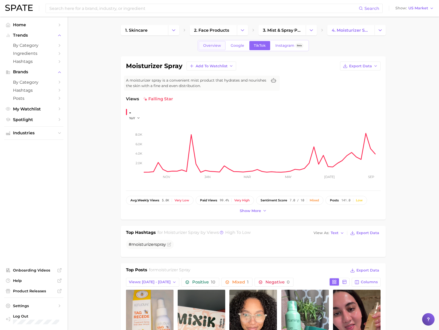
click at [218, 46] on span "Overview" at bounding box center [212, 45] width 18 height 4
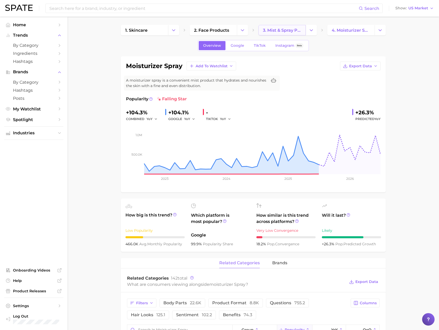
click at [286, 28] on span "3. mist & spray products" at bounding box center [282, 30] width 38 height 5
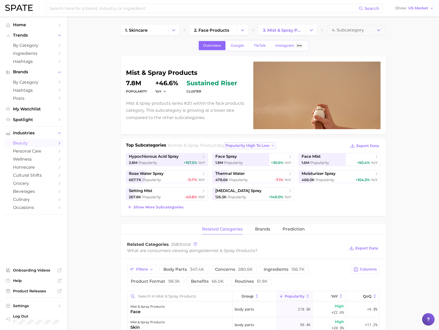
click at [273, 145] on icon "button" at bounding box center [273, 146] width 4 height 4
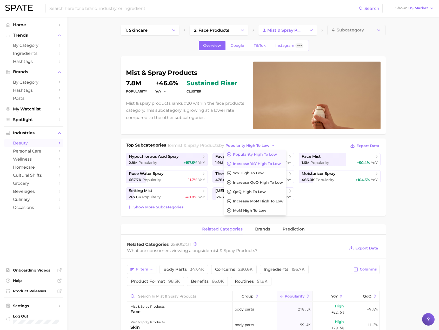
click at [271, 165] on span "Increase YoY high to low" at bounding box center [257, 164] width 48 height 4
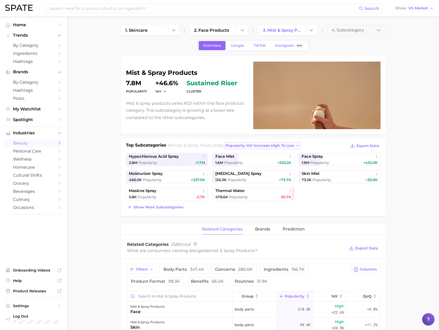
click at [287, 145] on span "Popularity YoY increase high to low" at bounding box center [259, 145] width 69 height 4
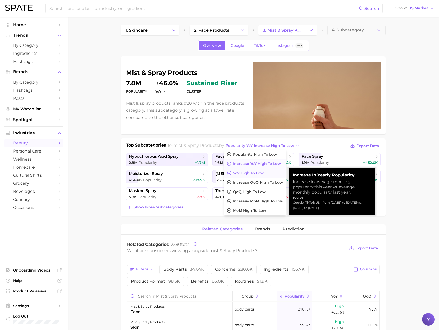
click at [274, 173] on button "YoY high to low" at bounding box center [255, 172] width 62 height 9
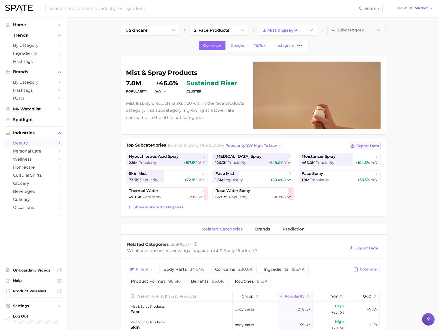
click at [376, 145] on span "Export Data" at bounding box center [367, 146] width 23 height 4
click at [122, 111] on div "mist & spray products Popularity 7.8m YoY +46.6% cluster sustained riser Mist &…" at bounding box center [253, 95] width 265 height 78
click at [217, 27] on link "2. face products" at bounding box center [213, 30] width 47 height 10
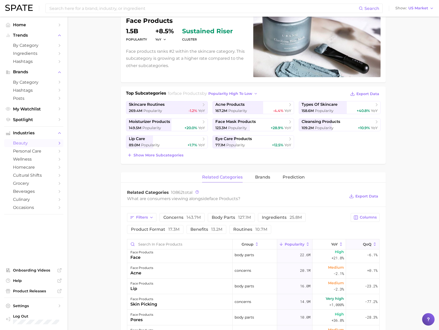
scroll to position [26, 0]
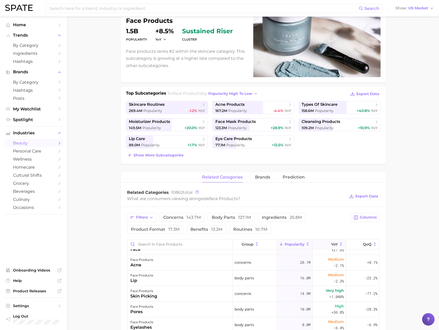
click at [339, 242] on icon at bounding box center [341, 244] width 5 height 5
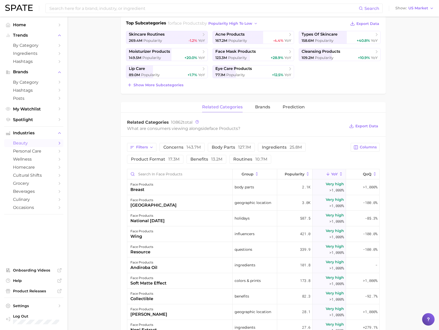
scroll to position [130, 0]
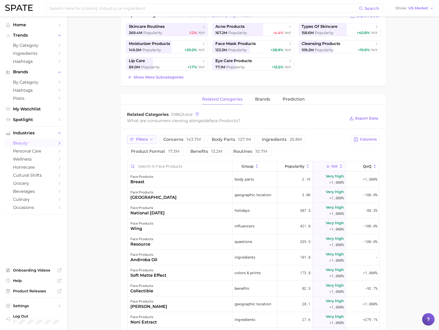
click at [144, 139] on span "Filters" at bounding box center [142, 139] width 12 height 4
click at [301, 124] on div "What are consumers viewing alongside face products ?" at bounding box center [236, 120] width 218 height 7
click at [175, 152] on span "17.3m" at bounding box center [173, 151] width 11 height 5
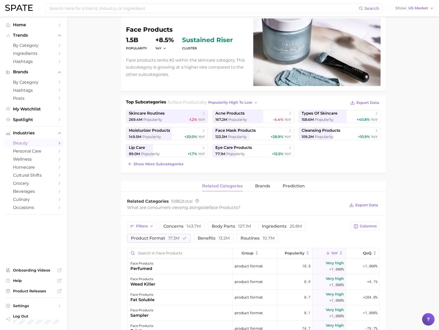
scroll to position [52, 0]
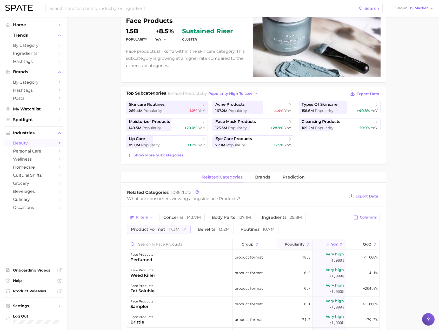
click at [307, 245] on button "Popularity" at bounding box center [294, 244] width 35 height 10
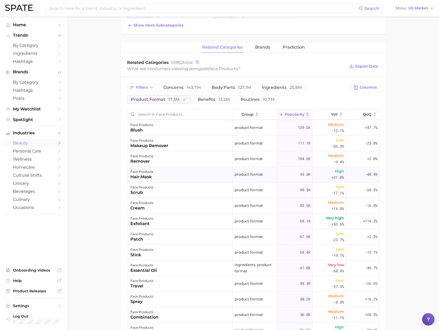
scroll to position [441, 0]
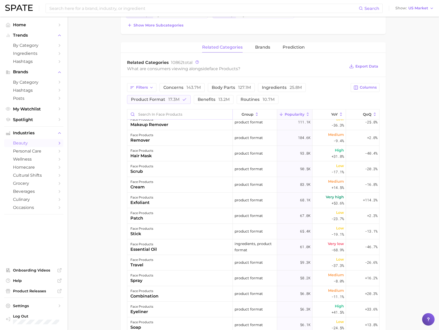
click at [160, 117] on input "Search in face products" at bounding box center [179, 114] width 105 height 10
type input "value"
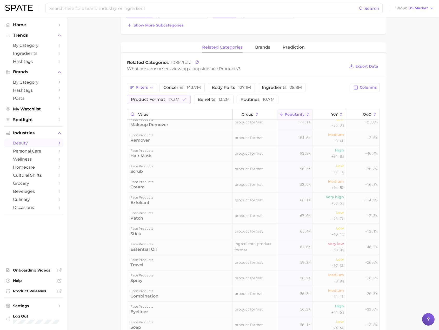
scroll to position [0, 0]
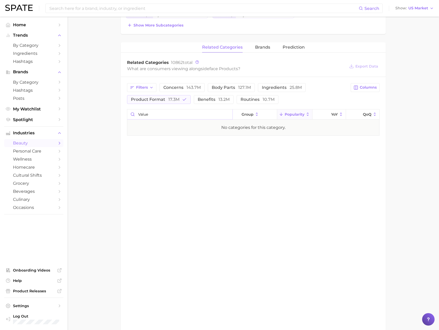
click at [160, 117] on input "value" at bounding box center [179, 114] width 105 height 10
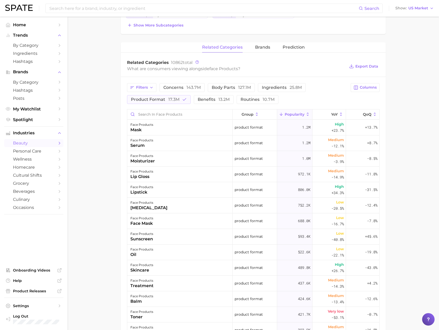
click at [96, 102] on main "1. skincare 2. face products 3. Subcategory Overview Google TikTok Instagram Be…" at bounding box center [253, 153] width 371 height 636
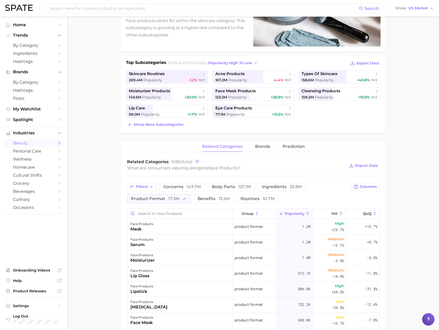
scroll to position [78, 0]
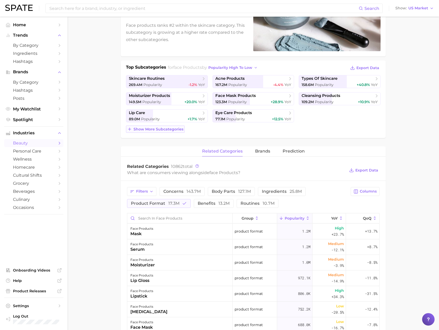
click at [172, 128] on span "Show more subcategories" at bounding box center [158, 129] width 50 height 4
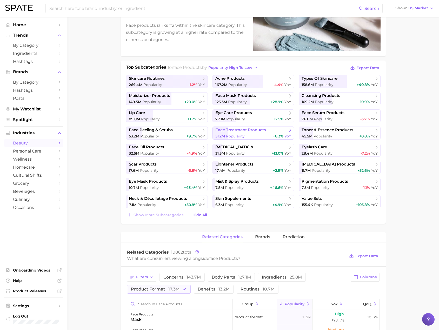
click at [247, 131] on span "face treatment products" at bounding box center [240, 130] width 51 height 5
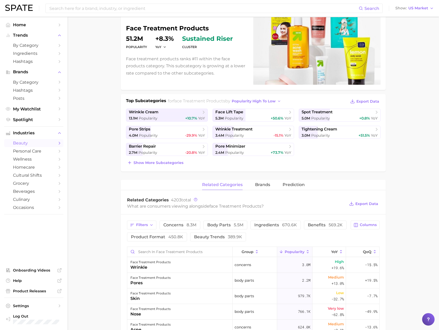
scroll to position [52, 0]
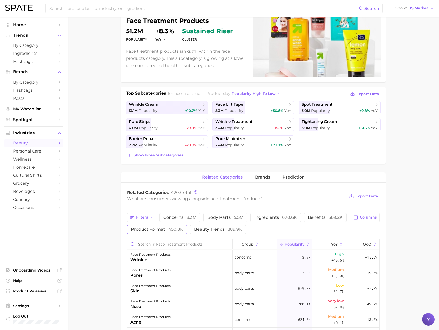
click at [169, 230] on span "450.8k" at bounding box center [175, 229] width 15 height 5
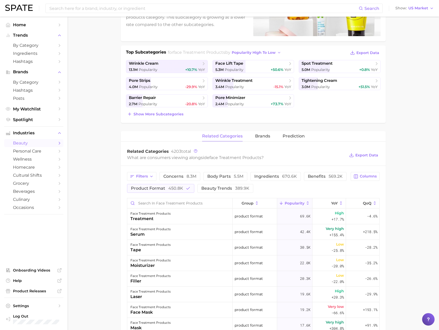
scroll to position [0, 0]
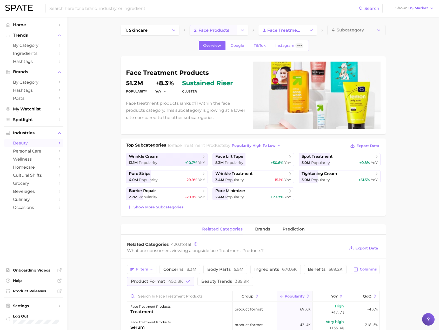
click at [216, 30] on span "2. face products" at bounding box center [211, 30] width 35 height 5
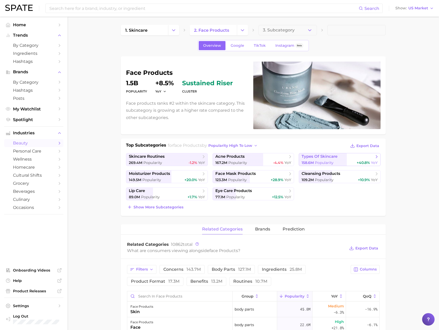
click at [313, 158] on span "types of skincare" at bounding box center [320, 156] width 36 height 5
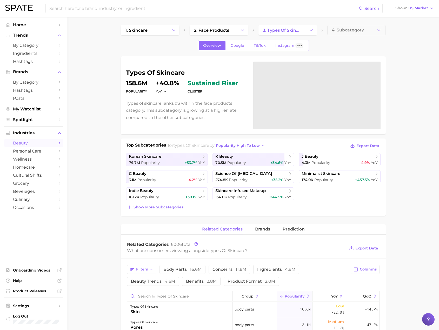
click at [98, 31] on main "1. skincare 2. face products 3. types of skincare 4. Subcategory Overview Googl…" at bounding box center [253, 335] width 371 height 636
click at [282, 30] on span "3. types of skincare" at bounding box center [282, 30] width 38 height 5
click at [279, 30] on span "3. types of skincare" at bounding box center [282, 30] width 38 height 5
click at [311, 29] on icon "Change Category" at bounding box center [311, 30] width 5 height 5
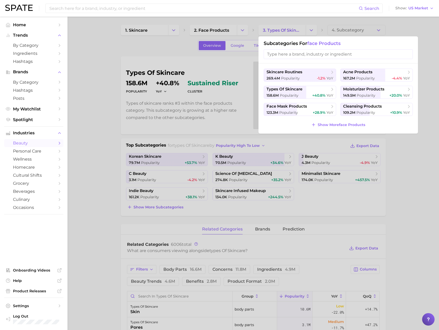
click at [214, 31] on div at bounding box center [219, 165] width 439 height 330
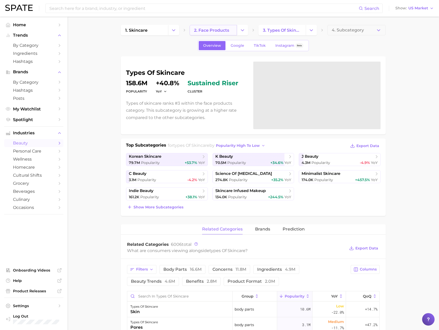
click at [214, 30] on span "2. face products" at bounding box center [211, 30] width 35 height 5
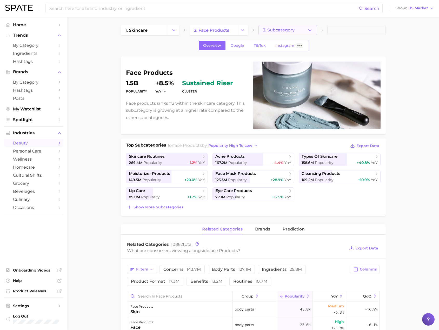
click at [273, 30] on span "3. Subcategory" at bounding box center [279, 30] width 32 height 5
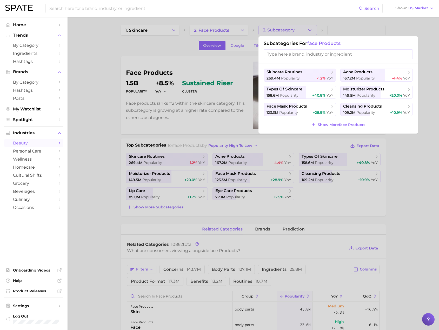
click at [282, 54] on input "search" at bounding box center [338, 54] width 149 height 10
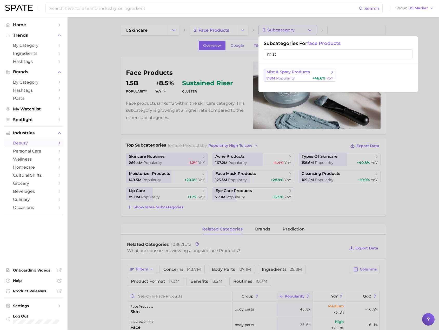
type input "mist"
click at [288, 78] on span "Popularity" at bounding box center [285, 78] width 19 height 5
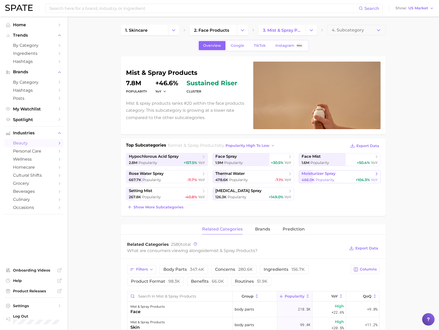
click at [360, 179] on span "+104.3%" at bounding box center [363, 179] width 14 height 5
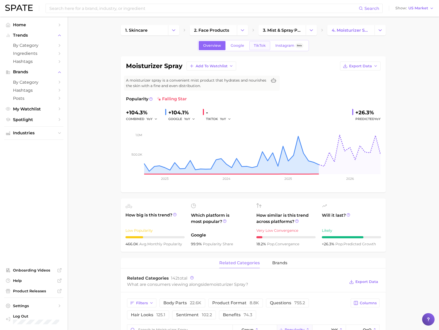
click at [257, 45] on span "TikTok" at bounding box center [260, 45] width 12 height 4
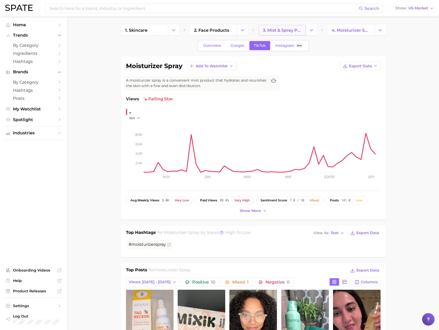
click at [274, 29] on span "3. mist & spray products" at bounding box center [282, 30] width 38 height 5
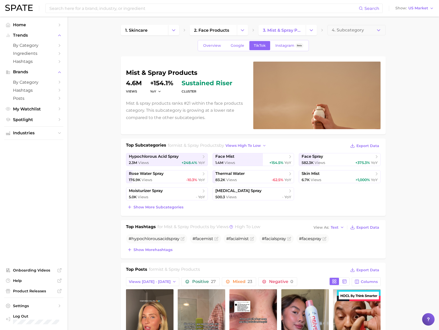
scroll to position [26, 0]
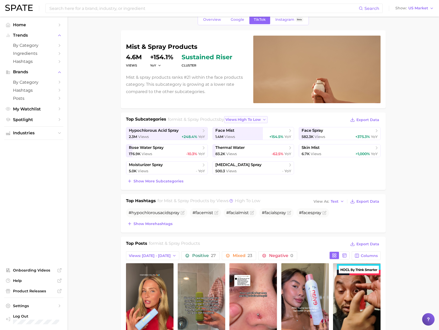
click at [261, 119] on span "views high to low" at bounding box center [242, 119] width 35 height 4
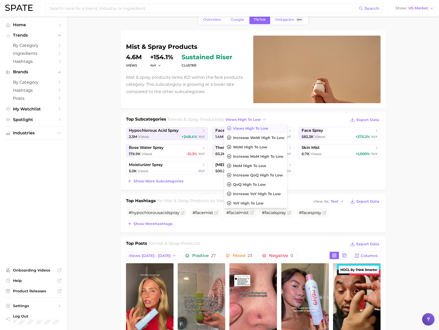
drag, startPoint x: 98, startPoint y: 61, endPoint x: 260, endPoint y: 24, distance: 166.2
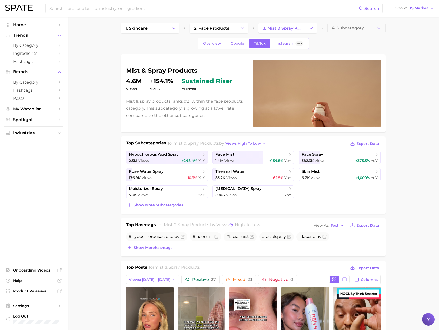
scroll to position [0, 0]
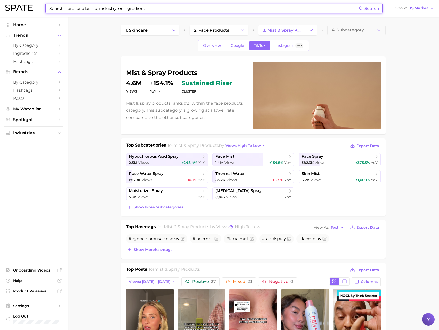
click at [120, 9] on input at bounding box center [204, 8] width 310 height 9
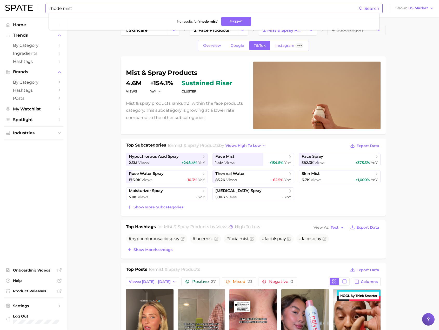
click at [369, 8] on span "Search" at bounding box center [371, 8] width 15 height 5
click at [73, 9] on input "rhode mist" at bounding box center [204, 8] width 310 height 9
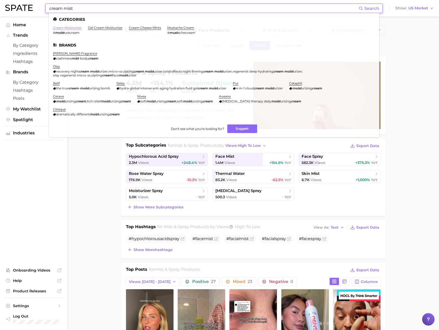
type input "cream mist"
click at [75, 27] on link "cream moisturizer" at bounding box center [67, 28] width 29 height 4
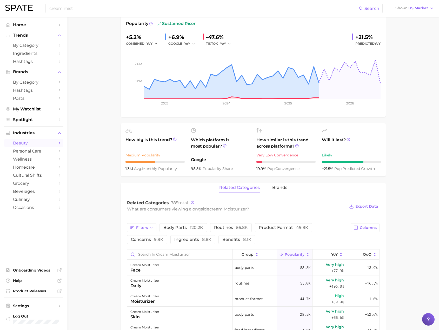
scroll to position [78, 0]
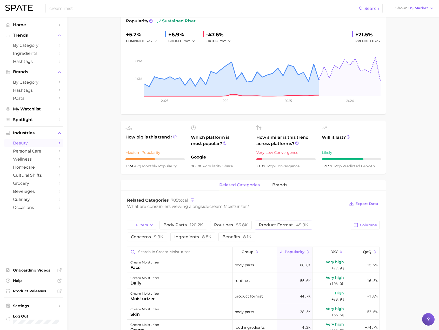
click at [286, 225] on span "product format 49.9k" at bounding box center [284, 225] width 50 height 4
click at [160, 250] on input "Search in cream moisturizer" at bounding box center [179, 252] width 105 height 10
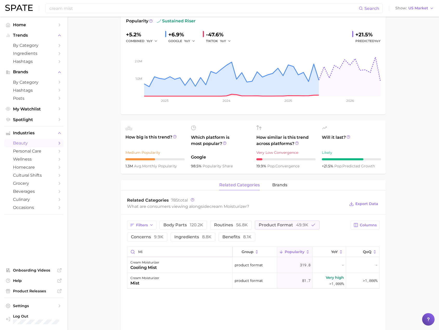
type input "m"
click at [168, 249] on input "spray" at bounding box center [179, 252] width 105 height 10
type input "mist"
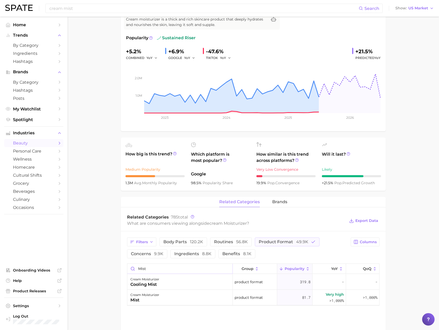
scroll to position [0, 0]
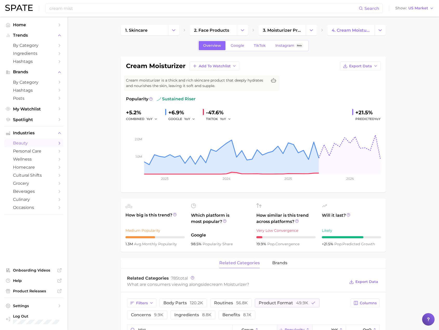
click at [54, 141] on span "beauty" at bounding box center [34, 142] width 42 height 5
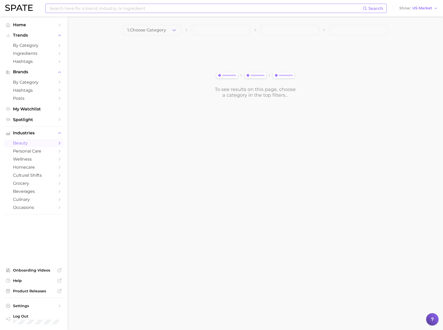
click at [62, 10] on input at bounding box center [206, 8] width 314 height 9
type input "milky toner"
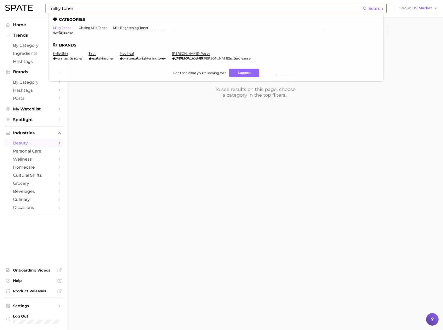
click at [67, 28] on link "milky toner" at bounding box center [62, 28] width 18 height 4
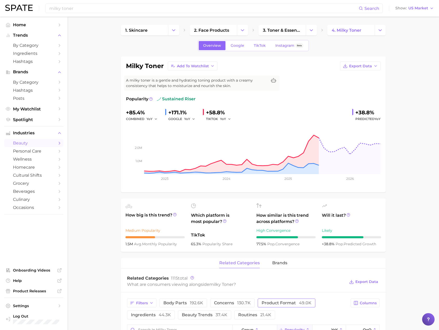
click at [279, 305] on button "product format 49.0k" at bounding box center [287, 302] width 58 height 9
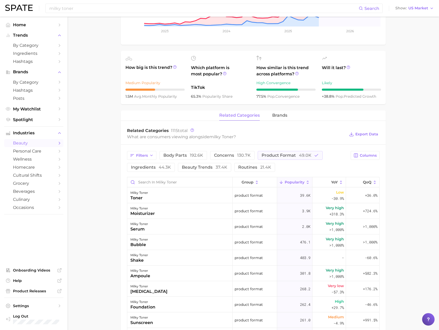
scroll to position [156, 0]
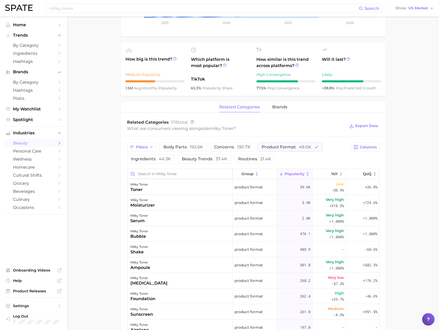
click at [203, 172] on input "Search in milky toner" at bounding box center [179, 174] width 105 height 10
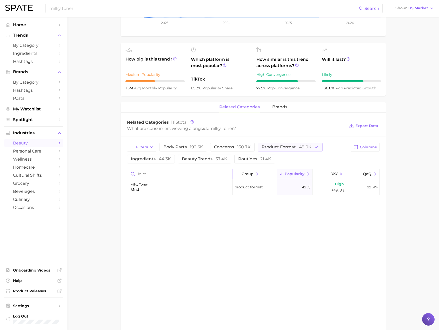
type input "mist"
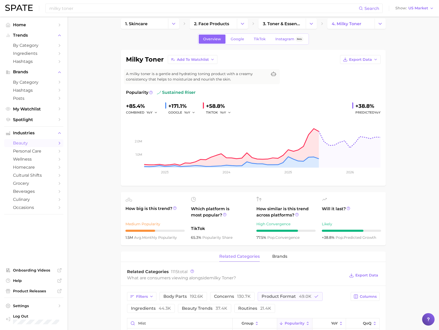
scroll to position [0, 0]
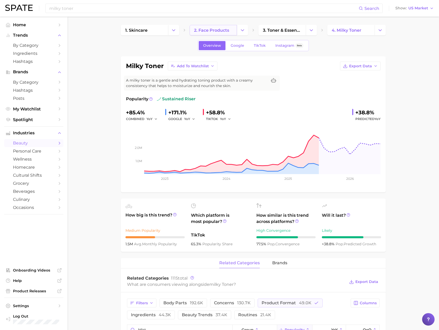
click at [226, 31] on span "2. face products" at bounding box center [211, 30] width 35 height 5
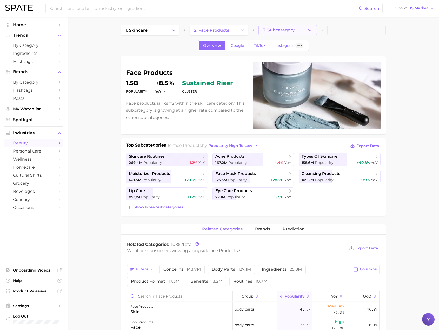
click at [276, 30] on span "3. Subcategory" at bounding box center [279, 30] width 32 height 5
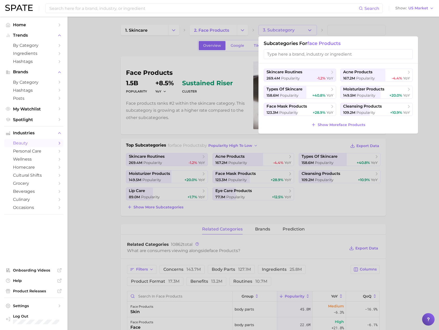
click at [291, 54] on input "search" at bounding box center [338, 54] width 149 height 10
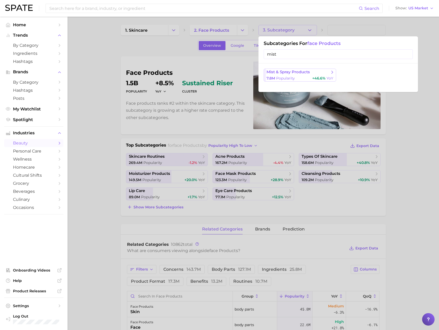
type input "mist"
click at [282, 73] on span "mist & spray products" at bounding box center [287, 72] width 43 height 5
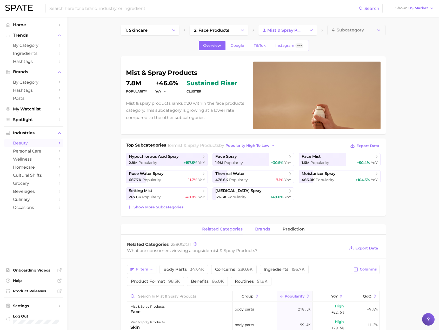
click at [265, 228] on span "brands" at bounding box center [262, 229] width 15 height 5
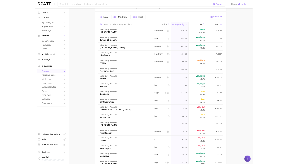
scroll to position [207, 0]
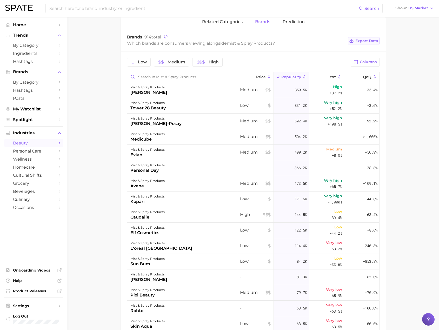
click at [359, 39] on span "Export Data" at bounding box center [366, 41] width 23 height 4
click at [370, 41] on span "Export Data" at bounding box center [366, 41] width 23 height 4
click at [417, 50] on main "1. skincare 2. face products 3. mist & spray products 4. Subcategory Overview G…" at bounding box center [253, 121] width 371 height 624
click at [354, 41] on icon at bounding box center [351, 40] width 5 height 5
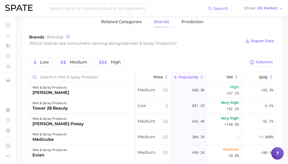
click at [17, 26] on main "1. skincare 2. face products 3. mist & spray products 4. Subcategory Overview G…" at bounding box center [152, 38] width 271 height 458
click at [18, 36] on main "1. skincare 2. face products 3. mist & spray products 4. Subcategory Overview G…" at bounding box center [152, 38] width 271 height 458
